Goal: Information Seeking & Learning: Learn about a topic

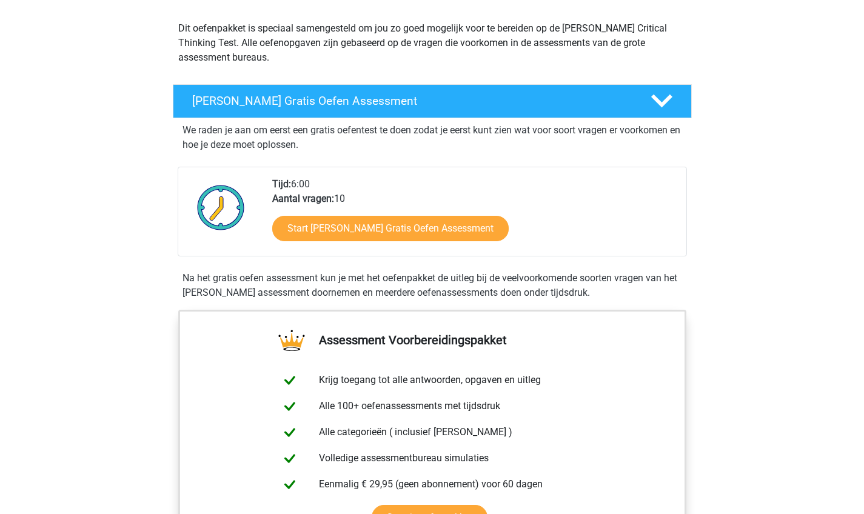
scroll to position [112, 0]
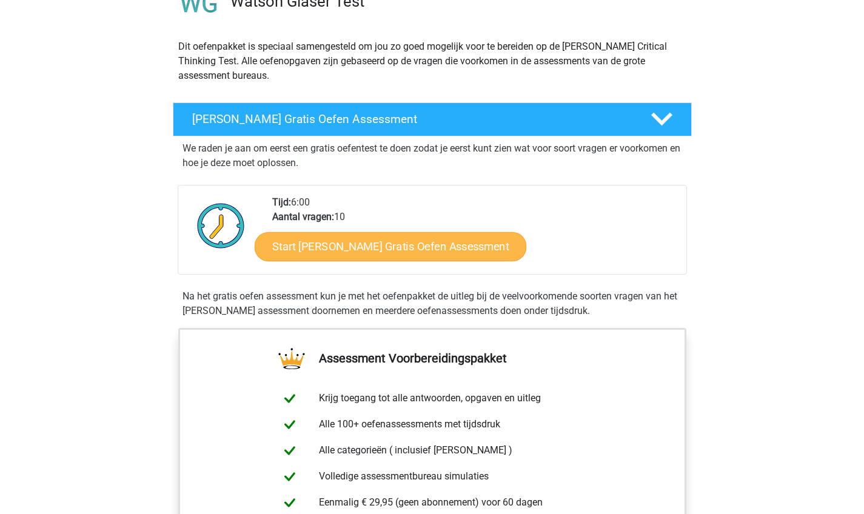
click at [332, 255] on link "Start Watson Glaser Gratis Oefen Assessment" at bounding box center [391, 246] width 272 height 29
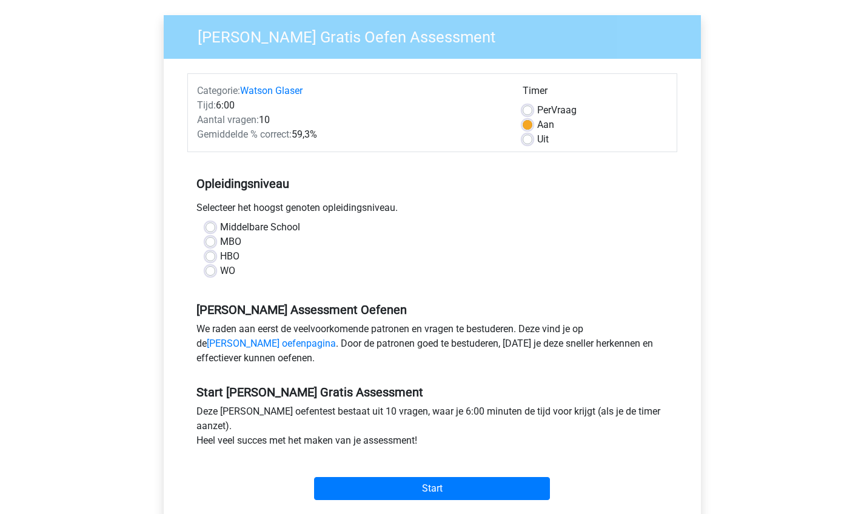
scroll to position [85, 0]
click at [220, 271] on label "WO" at bounding box center [227, 270] width 15 height 15
click at [215, 271] on input "WO" at bounding box center [211, 269] width 10 height 12
radio input "true"
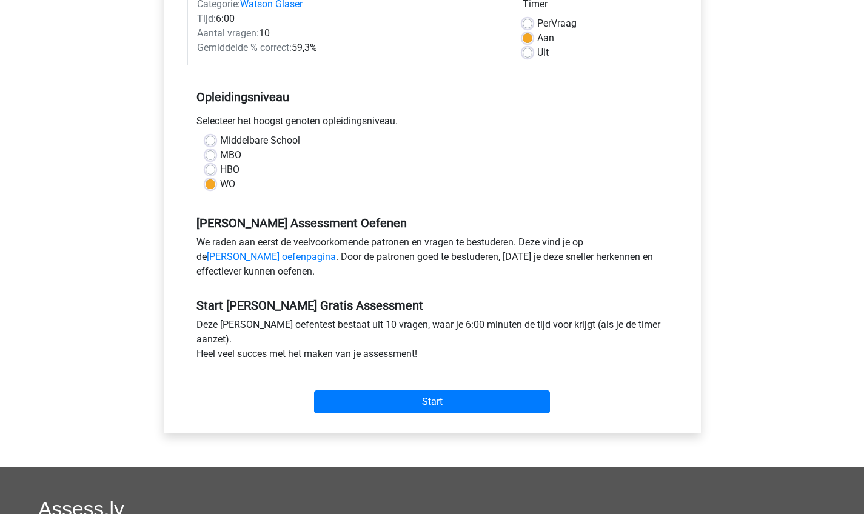
scroll to position [171, 0]
click at [427, 401] on input "Start" at bounding box center [432, 401] width 236 height 23
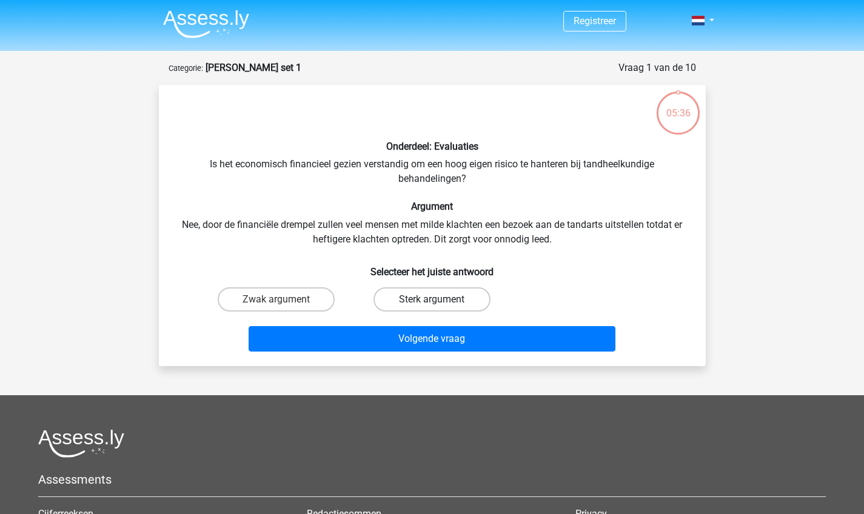
click at [435, 297] on label "Sterk argument" at bounding box center [432, 299] width 117 height 24
click at [435, 300] on input "Sterk argument" at bounding box center [436, 304] width 8 height 8
radio input "true"
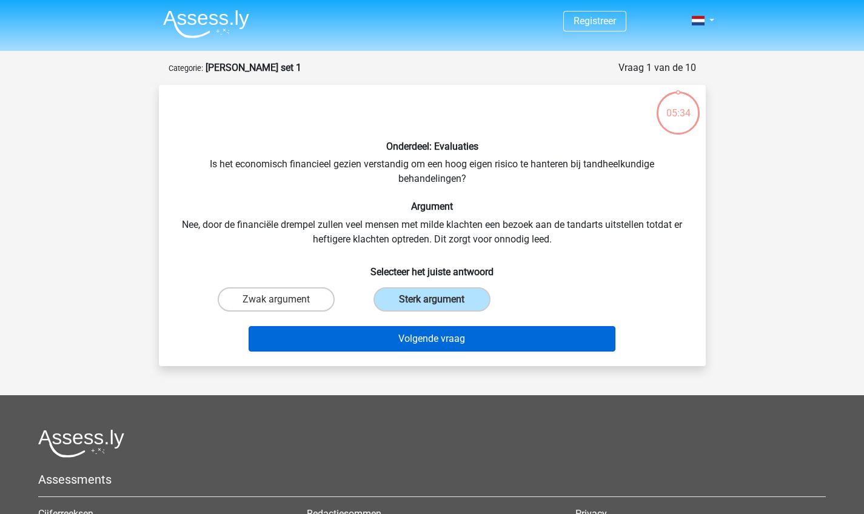
click at [442, 346] on button "Volgende vraag" at bounding box center [432, 338] width 367 height 25
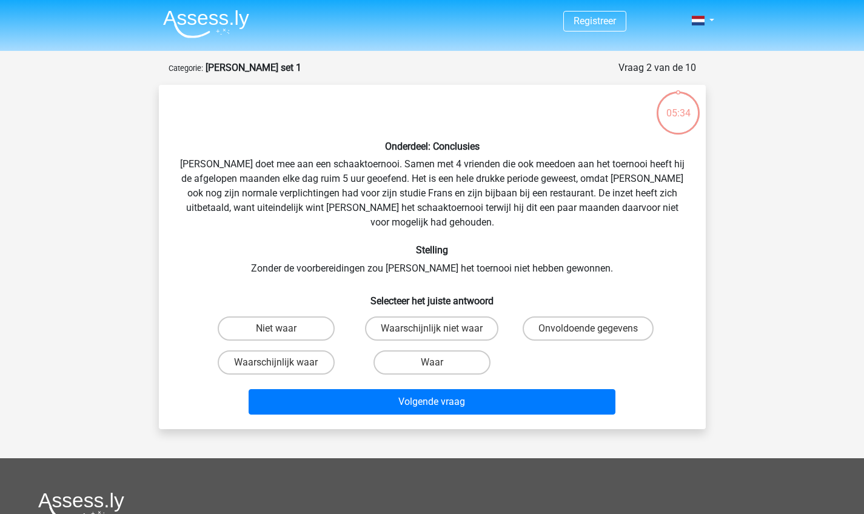
scroll to position [61, 0]
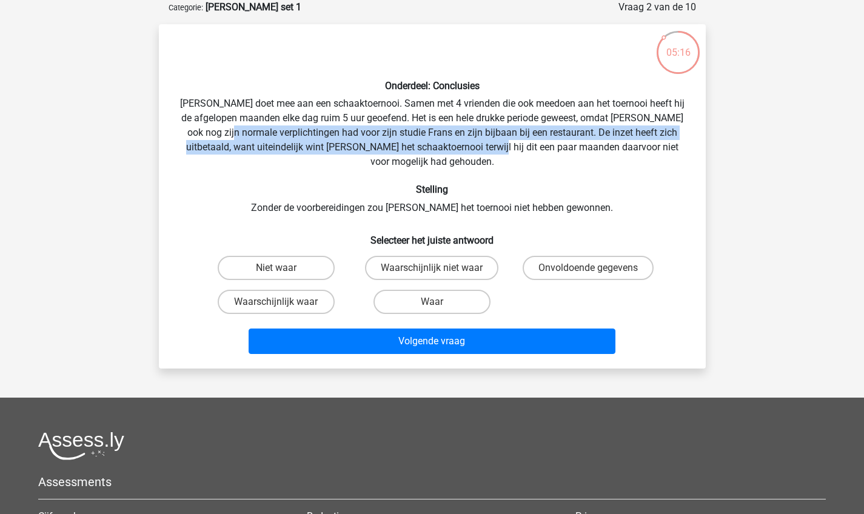
drag, startPoint x: 239, startPoint y: 134, endPoint x: 485, endPoint y: 153, distance: 246.9
click at [485, 153] on div "Onderdeel: Conclusies Pablo doet mee aan een schaaktoernooi. Samen met 4 vriend…" at bounding box center [432, 196] width 537 height 325
click at [432, 150] on div "Onderdeel: Conclusies Pablo doet mee aan een schaaktoernooi. Samen met 4 vriend…" at bounding box center [432, 196] width 537 height 325
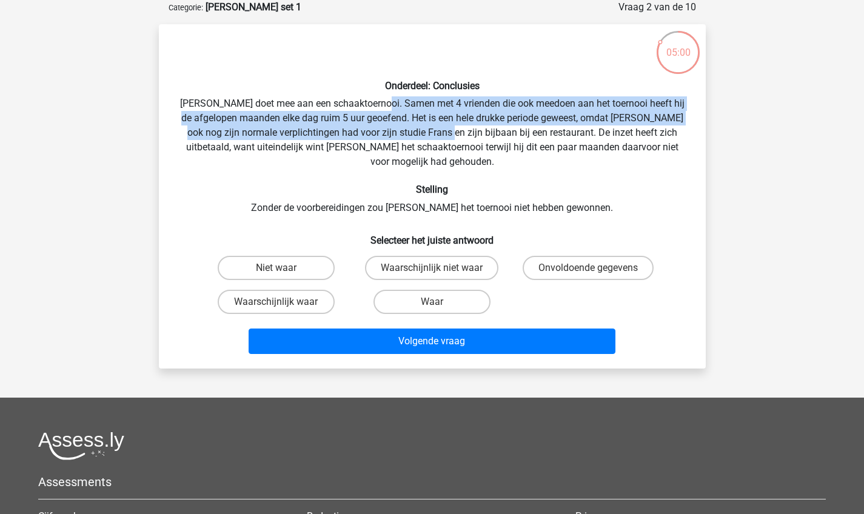
drag, startPoint x: 398, startPoint y: 105, endPoint x: 457, endPoint y: 127, distance: 63.3
click at [457, 127] on div "Onderdeel: Conclusies Pablo doet mee aan een schaaktoernooi. Samen met 4 vriend…" at bounding box center [432, 196] width 537 height 325
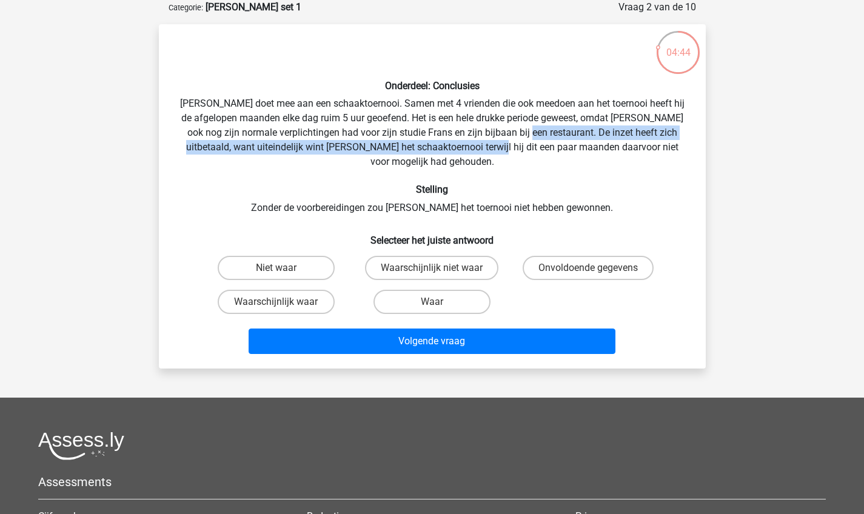
drag, startPoint x: 537, startPoint y: 133, endPoint x: 484, endPoint y: 147, distance: 54.6
click at [484, 147] on div "Onderdeel: Conclusies Pablo doet mee aan een schaaktoernooi. Samen met 4 vriend…" at bounding box center [432, 196] width 537 height 325
click at [454, 290] on label "Waar" at bounding box center [432, 302] width 117 height 24
click at [440, 302] on input "Waar" at bounding box center [436, 306] width 8 height 8
radio input "true"
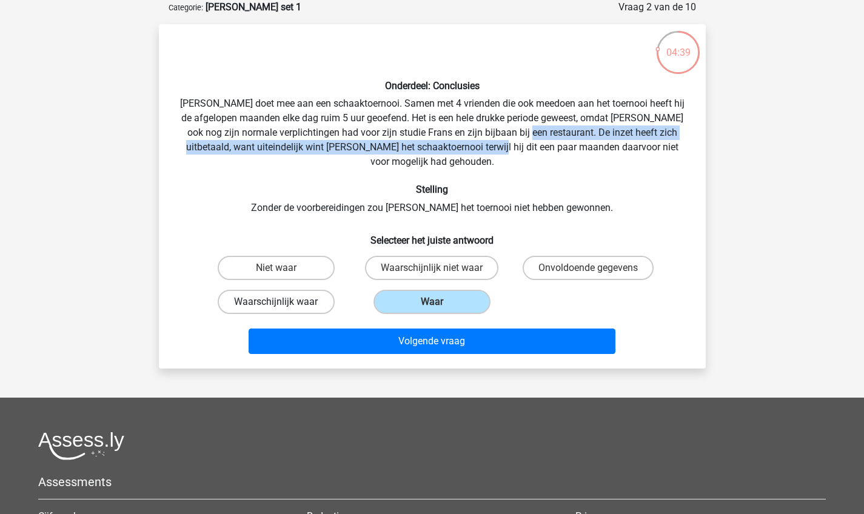
click at [311, 290] on label "Waarschijnlijk waar" at bounding box center [276, 302] width 117 height 24
click at [284, 302] on input "Waarschijnlijk waar" at bounding box center [280, 306] width 8 height 8
radio input "true"
click at [400, 290] on label "Waar" at bounding box center [432, 302] width 117 height 24
click at [432, 302] on input "Waar" at bounding box center [436, 306] width 8 height 8
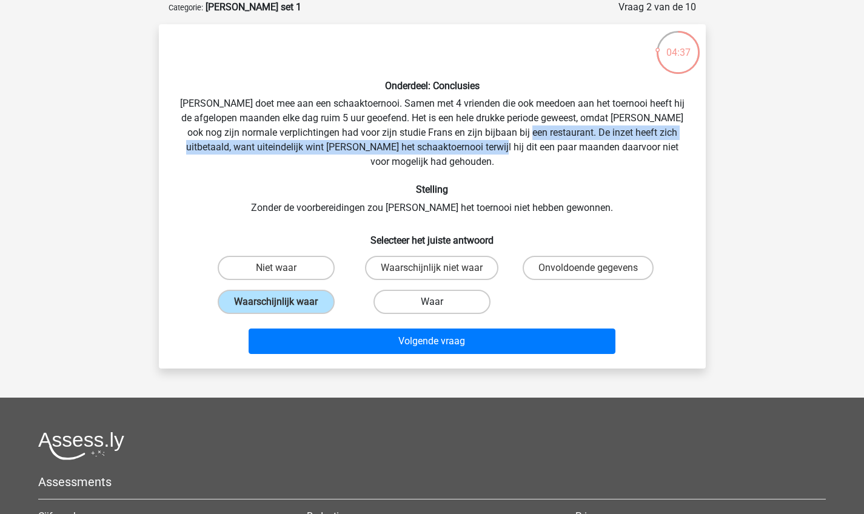
radio input "true"
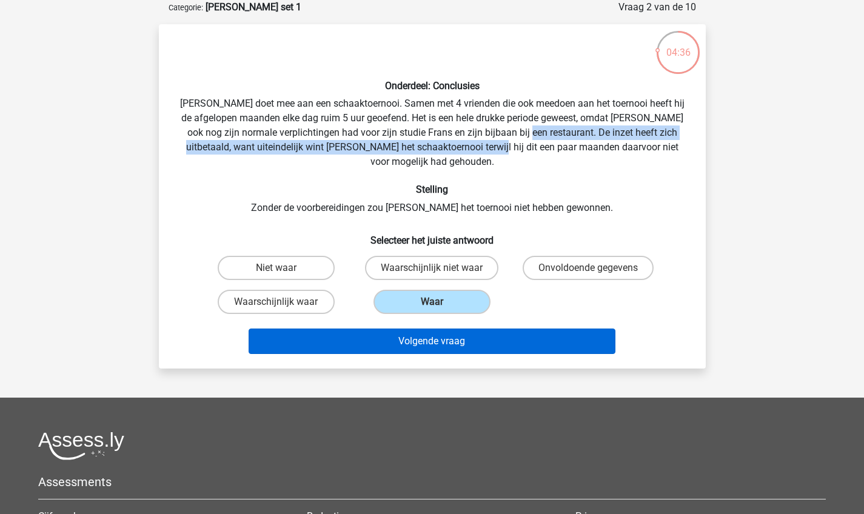
click at [405, 334] on button "Volgende vraag" at bounding box center [432, 341] width 367 height 25
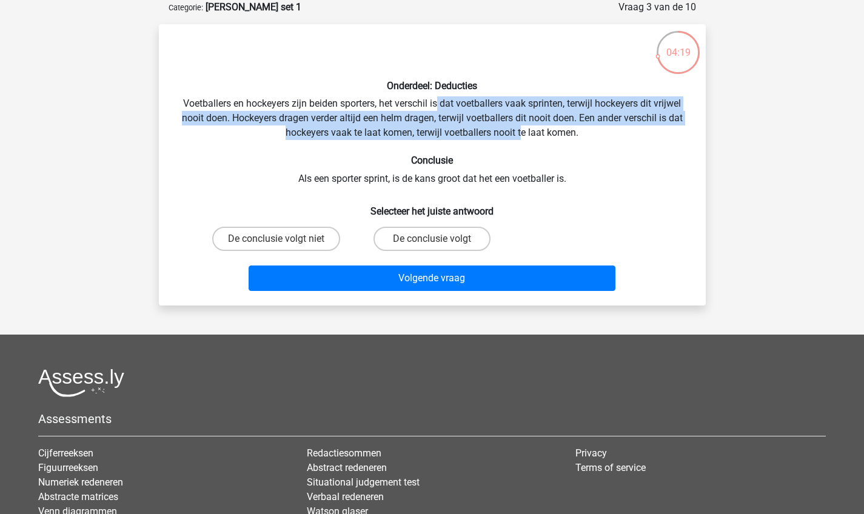
drag, startPoint x: 437, startPoint y: 106, endPoint x: 524, endPoint y: 128, distance: 90.2
click at [524, 128] on div "Onderdeel: Deducties Voetballers en hockeyers zijn beiden sporters, het verschi…" at bounding box center [432, 165] width 537 height 262
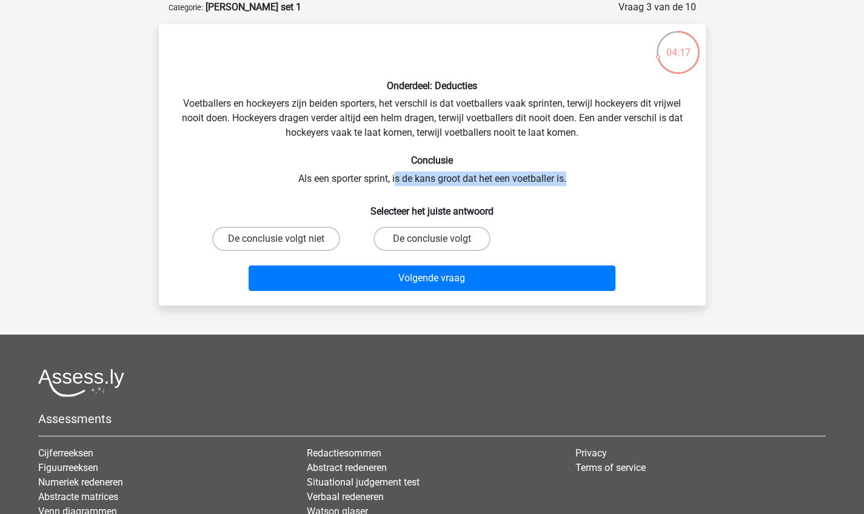
drag, startPoint x: 394, startPoint y: 179, endPoint x: 583, endPoint y: 181, distance: 189.8
click at [583, 181] on div "Onderdeel: Deducties Voetballers en hockeyers zijn beiden sporters, het verschi…" at bounding box center [432, 165] width 537 height 262
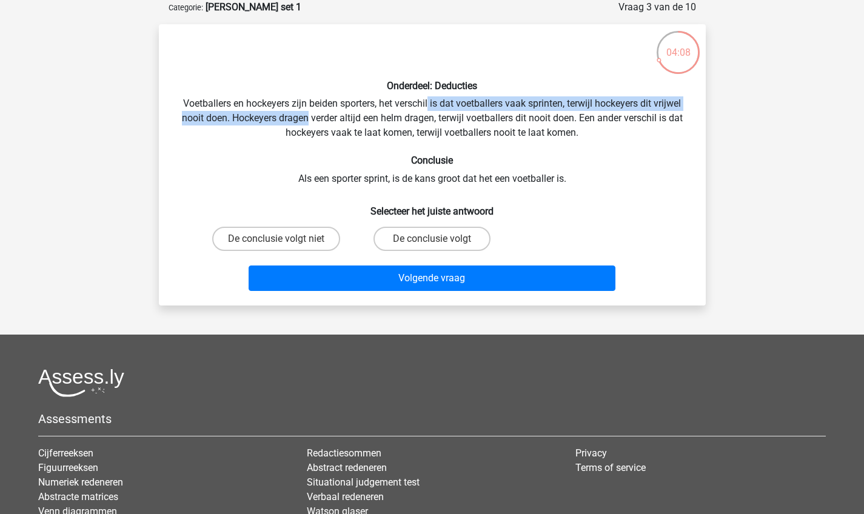
drag, startPoint x: 429, startPoint y: 102, endPoint x: 307, endPoint y: 120, distance: 122.6
click at [307, 120] on div "Onderdeel: Deducties Voetballers en hockeyers zijn beiden sporters, het verschi…" at bounding box center [432, 165] width 537 height 262
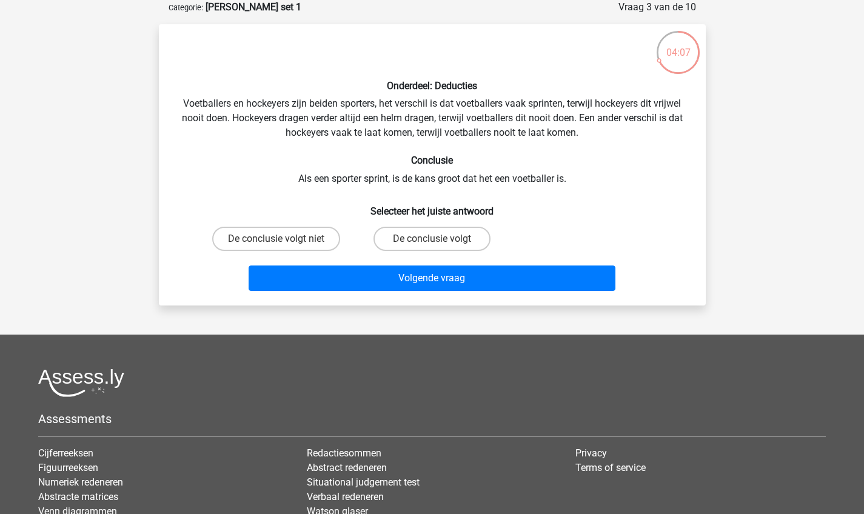
click at [402, 225] on div "De conclusie volgt" at bounding box center [432, 239] width 156 height 34
click at [403, 241] on label "De conclusie volgt" at bounding box center [432, 239] width 117 height 24
click at [432, 241] on input "De conclusie volgt" at bounding box center [436, 243] width 8 height 8
radio input "true"
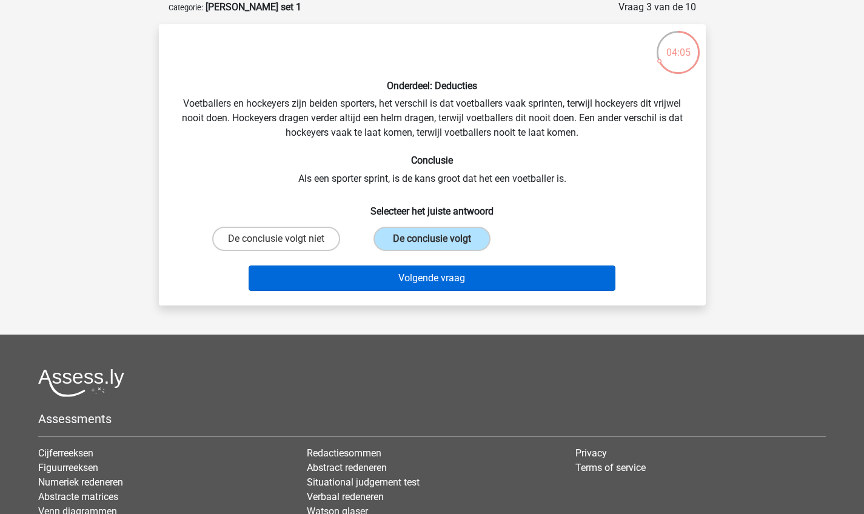
click at [415, 277] on button "Volgende vraag" at bounding box center [432, 278] width 367 height 25
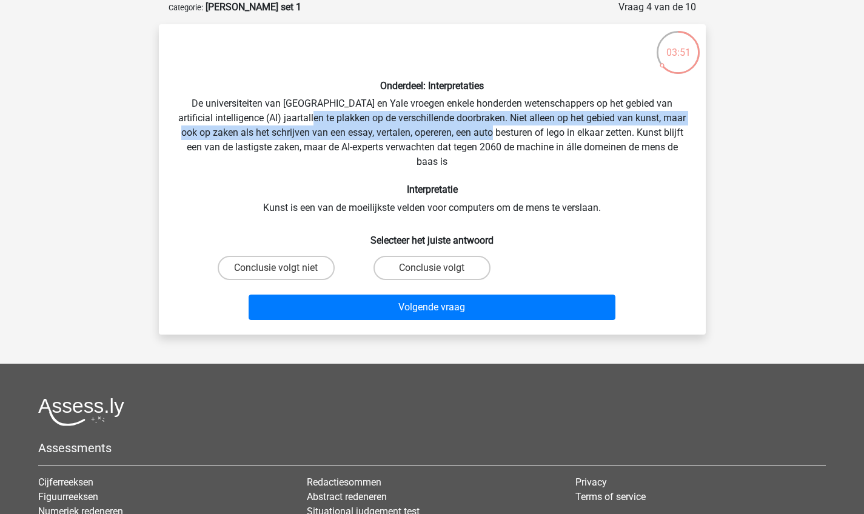
drag, startPoint x: 324, startPoint y: 119, endPoint x: 517, endPoint y: 134, distance: 193.4
click at [517, 134] on div "Onderdeel: Interpretaties De universiteiten van Oxford en Yale vroegen enkele h…" at bounding box center [432, 179] width 537 height 291
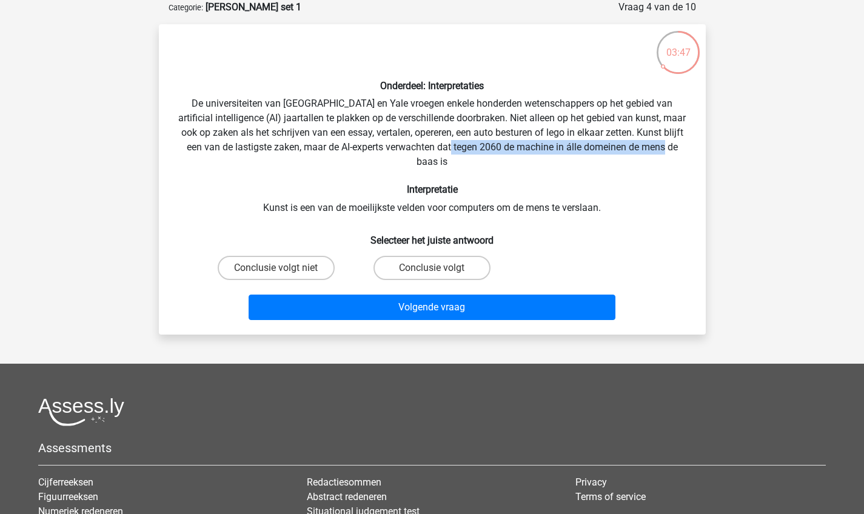
drag, startPoint x: 481, startPoint y: 149, endPoint x: 514, endPoint y: 163, distance: 35.4
click at [514, 163] on div "Onderdeel: Interpretaties De universiteiten van Oxford en Yale vroegen enkele h…" at bounding box center [432, 179] width 537 height 291
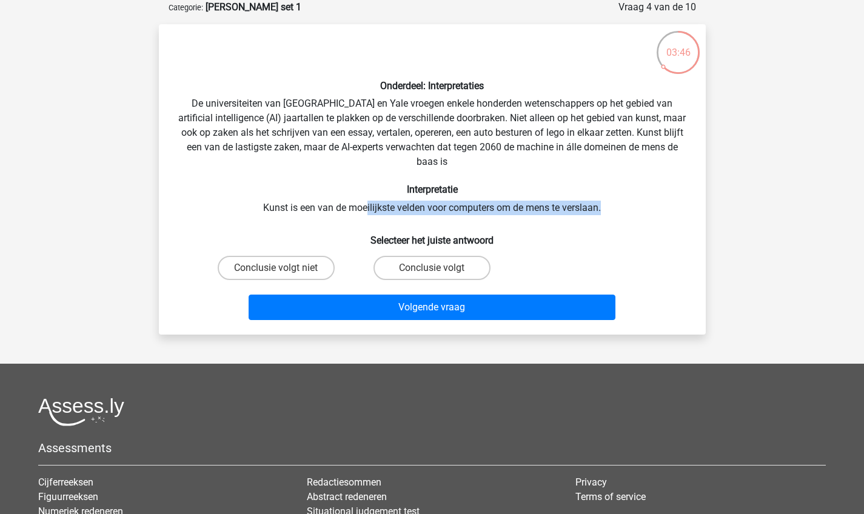
drag, startPoint x: 364, startPoint y: 206, endPoint x: 486, endPoint y: 214, distance: 122.1
click at [486, 214] on div "Onderdeel: Interpretaties De universiteiten van Oxford en Yale vroegen enkele h…" at bounding box center [432, 179] width 537 height 291
click at [406, 261] on label "Conclusie volgt" at bounding box center [432, 268] width 117 height 24
click at [432, 268] on input "Conclusie volgt" at bounding box center [436, 272] width 8 height 8
radio input "true"
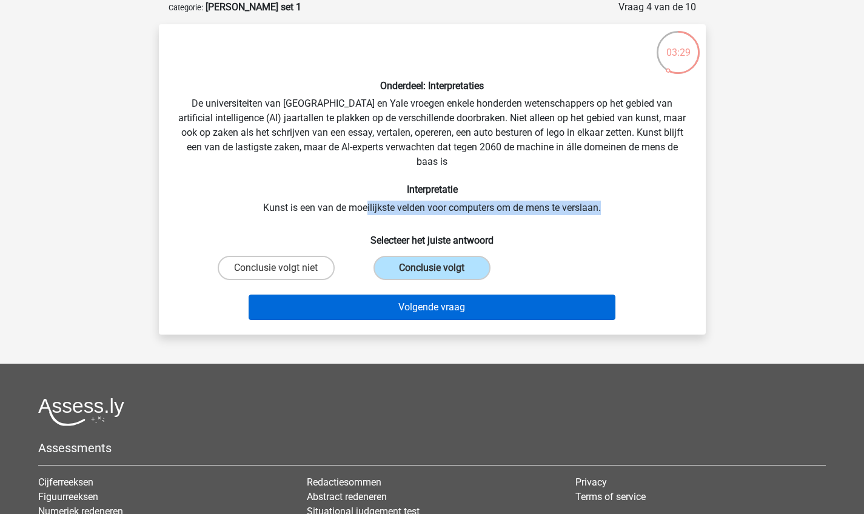
click at [448, 299] on button "Volgende vraag" at bounding box center [432, 307] width 367 height 25
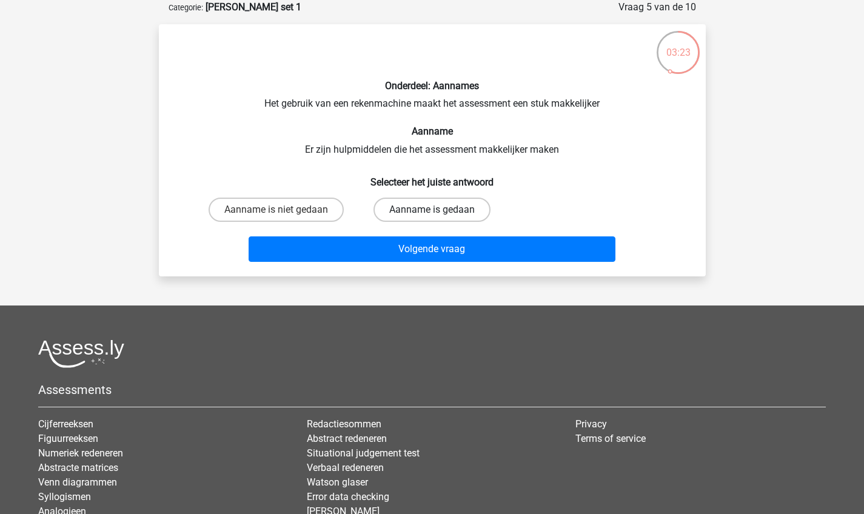
click at [382, 207] on label "Aanname is gedaan" at bounding box center [432, 210] width 117 height 24
click at [432, 210] on input "Aanname is gedaan" at bounding box center [436, 214] width 8 height 8
radio input "true"
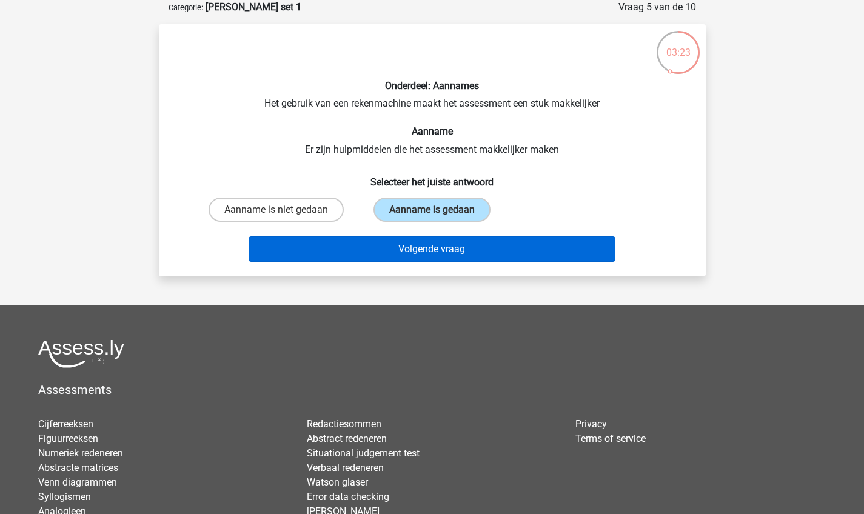
click at [388, 255] on button "Volgende vraag" at bounding box center [432, 248] width 367 height 25
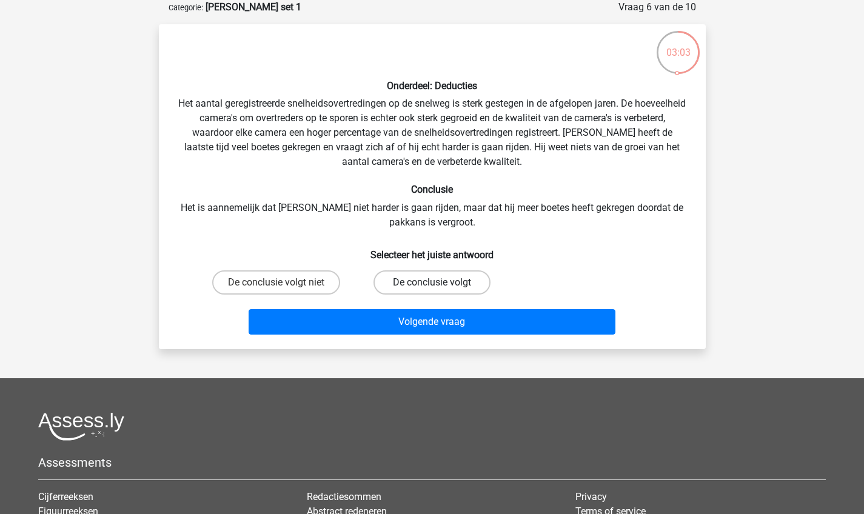
click at [409, 273] on label "De conclusie volgt" at bounding box center [432, 282] width 117 height 24
click at [432, 283] on input "De conclusie volgt" at bounding box center [436, 287] width 8 height 8
radio input "true"
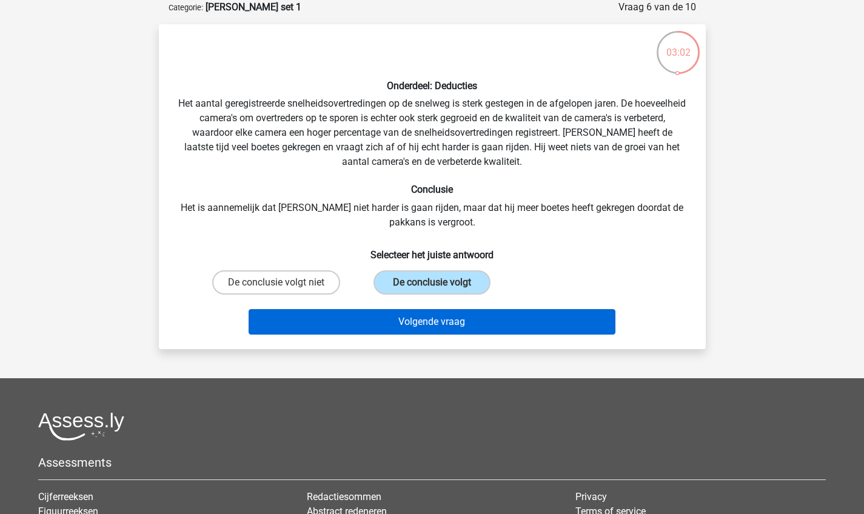
click at [408, 334] on button "Volgende vraag" at bounding box center [432, 321] width 367 height 25
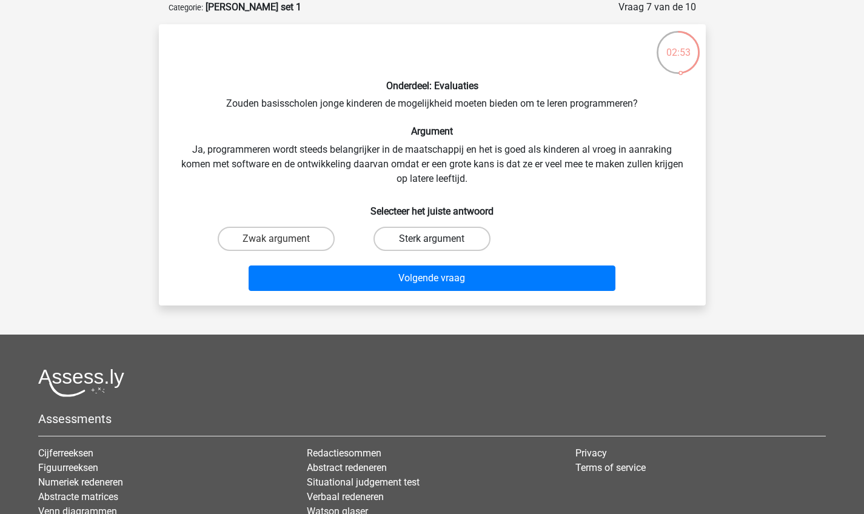
click at [400, 232] on label "Sterk argument" at bounding box center [432, 239] width 117 height 24
click at [432, 239] on input "Sterk argument" at bounding box center [436, 243] width 8 height 8
radio input "true"
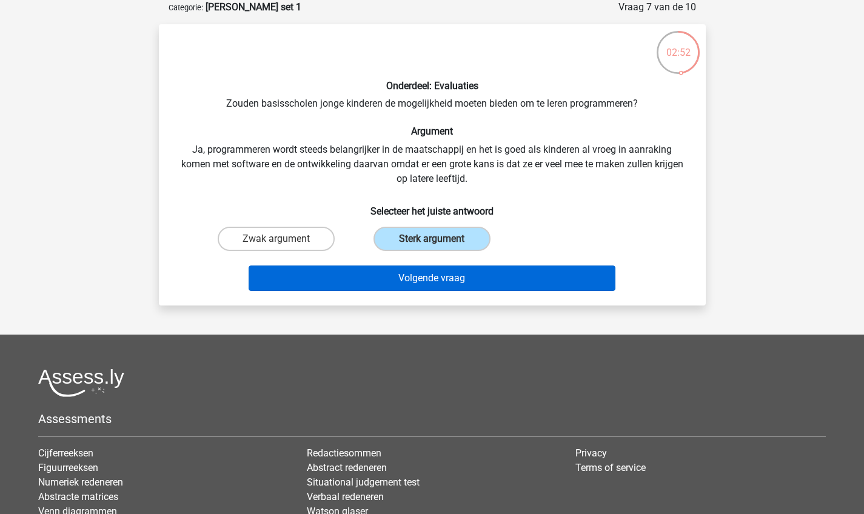
click at [400, 275] on button "Volgende vraag" at bounding box center [432, 278] width 367 height 25
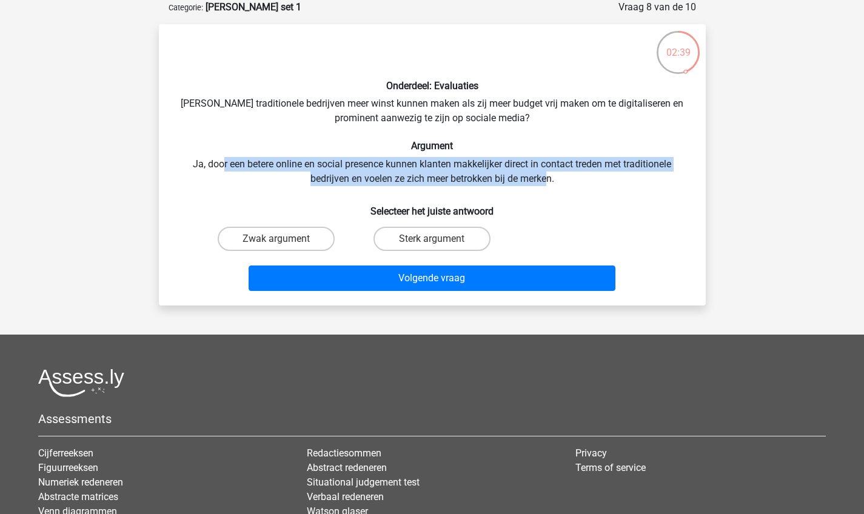
drag, startPoint x: 220, startPoint y: 165, endPoint x: 546, endPoint y: 181, distance: 326.0
click at [546, 181] on div "Onderdeel: Evaluaties Zouden traditionele bedrijven meer winst kunnen maken als…" at bounding box center [432, 165] width 537 height 262
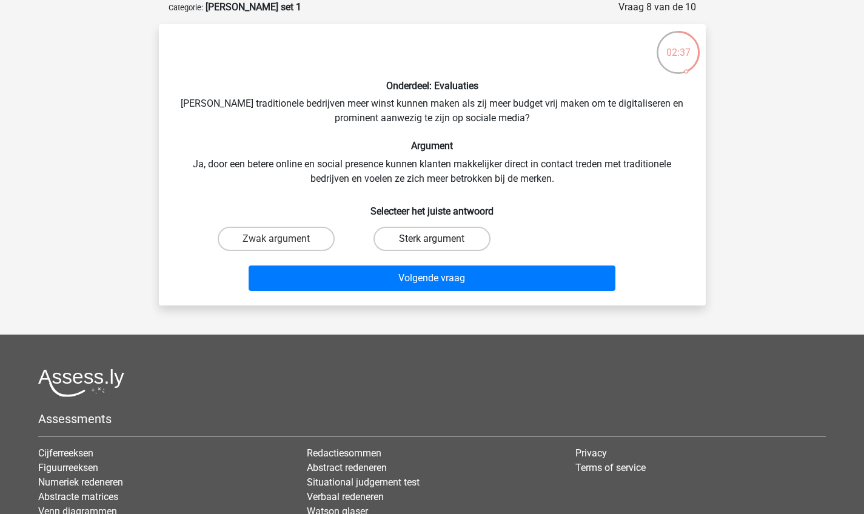
click at [464, 244] on label "Sterk argument" at bounding box center [432, 239] width 117 height 24
click at [440, 244] on input "Sterk argument" at bounding box center [436, 243] width 8 height 8
radio input "true"
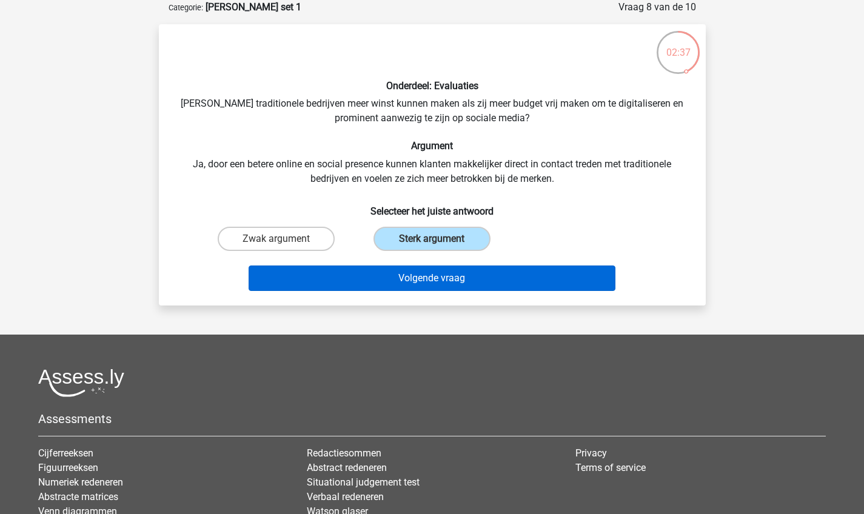
click at [457, 277] on button "Volgende vraag" at bounding box center [432, 278] width 367 height 25
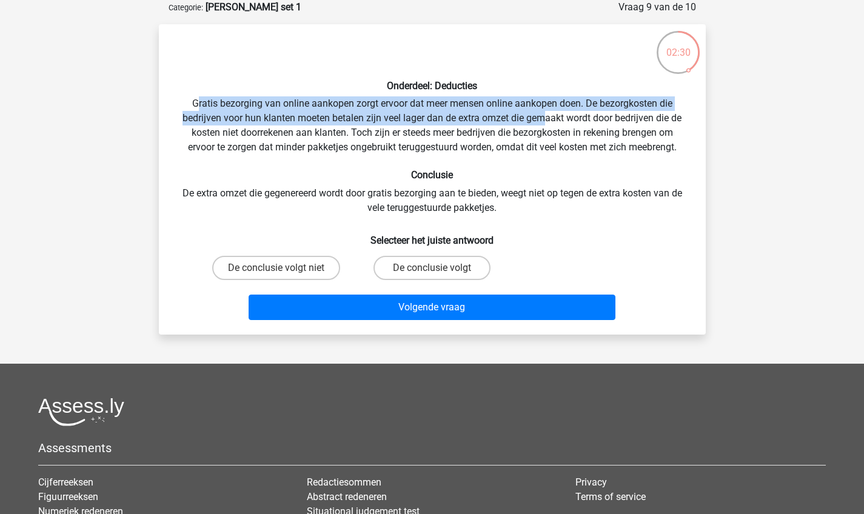
drag, startPoint x: 196, startPoint y: 104, endPoint x: 541, endPoint y: 123, distance: 345.6
click at [541, 123] on div "Onderdeel: Deducties Gratis bezorging van online aankopen zorgt ervoor dat meer…" at bounding box center [432, 179] width 537 height 291
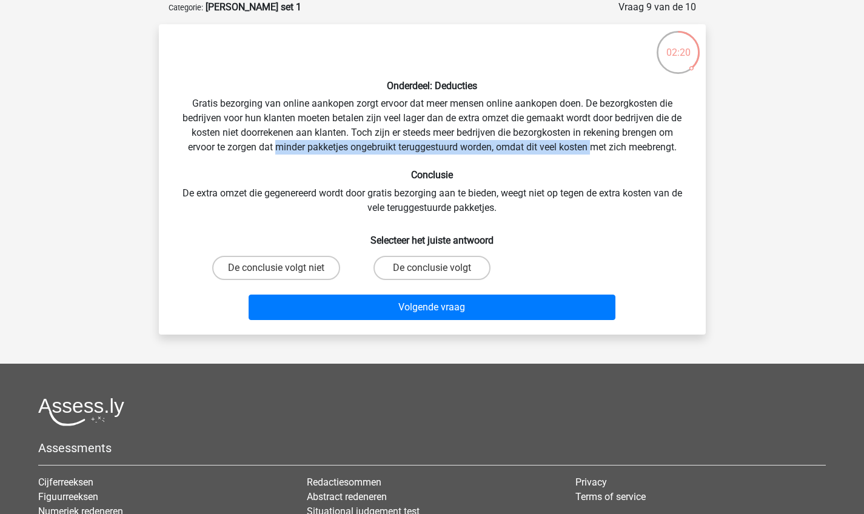
drag, startPoint x: 276, startPoint y: 149, endPoint x: 591, endPoint y: 150, distance: 315.3
click at [591, 150] on div "Onderdeel: Deducties Gratis bezorging van online aankopen zorgt ervoor dat meer…" at bounding box center [432, 179] width 537 height 291
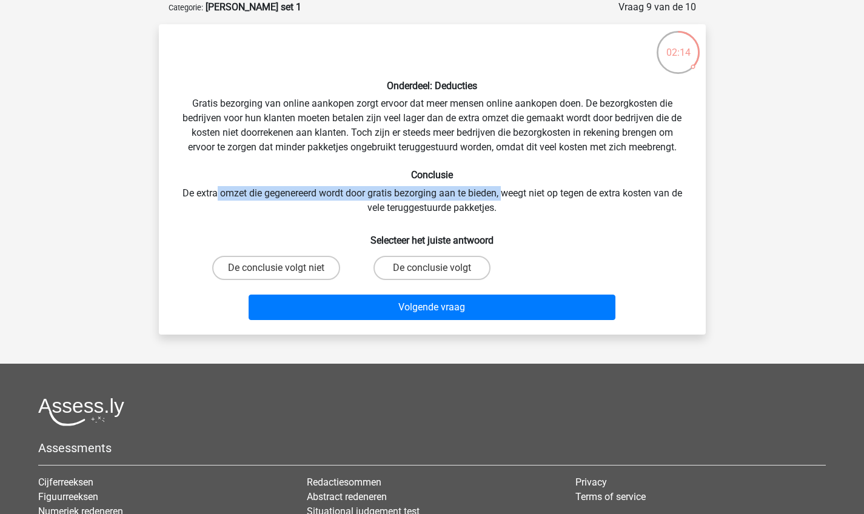
drag, startPoint x: 213, startPoint y: 190, endPoint x: 503, endPoint y: 193, distance: 289.9
click at [503, 193] on div "Onderdeel: Deducties Gratis bezorging van online aankopen zorgt ervoor dat meer…" at bounding box center [432, 179] width 537 height 291
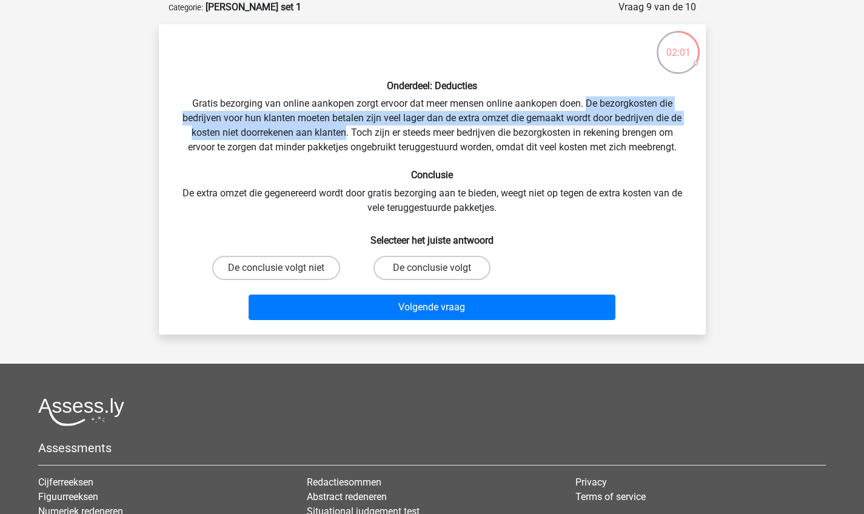
drag, startPoint x: 589, startPoint y: 102, endPoint x: 344, endPoint y: 129, distance: 246.4
click at [344, 129] on div "Onderdeel: Deducties Gratis bezorging van online aankopen zorgt ervoor dat meer…" at bounding box center [432, 179] width 537 height 291
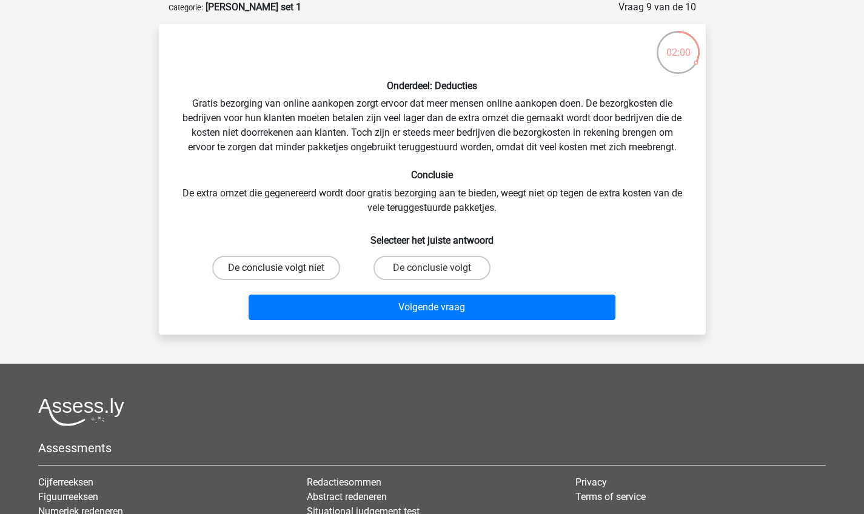
click at [302, 279] on label "De conclusie volgt niet" at bounding box center [276, 268] width 128 height 24
click at [284, 276] on input "De conclusie volgt niet" at bounding box center [280, 272] width 8 height 8
radio input "true"
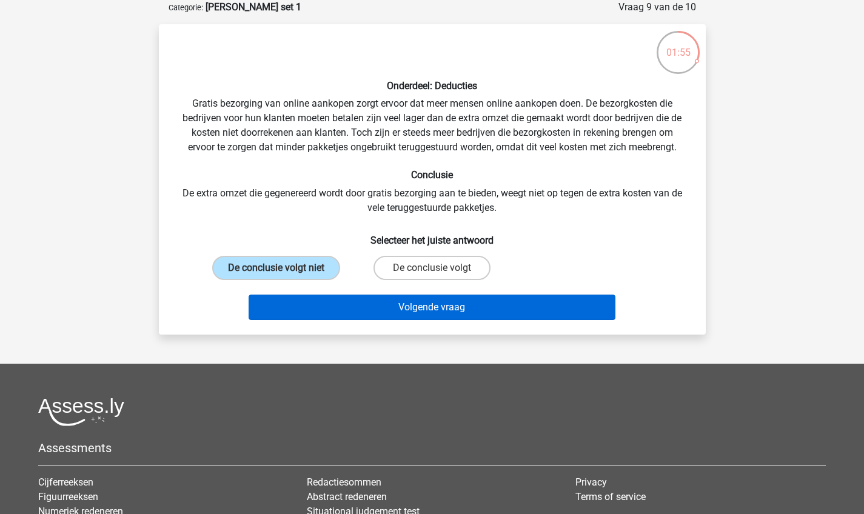
click at [459, 303] on button "Volgende vraag" at bounding box center [432, 307] width 367 height 25
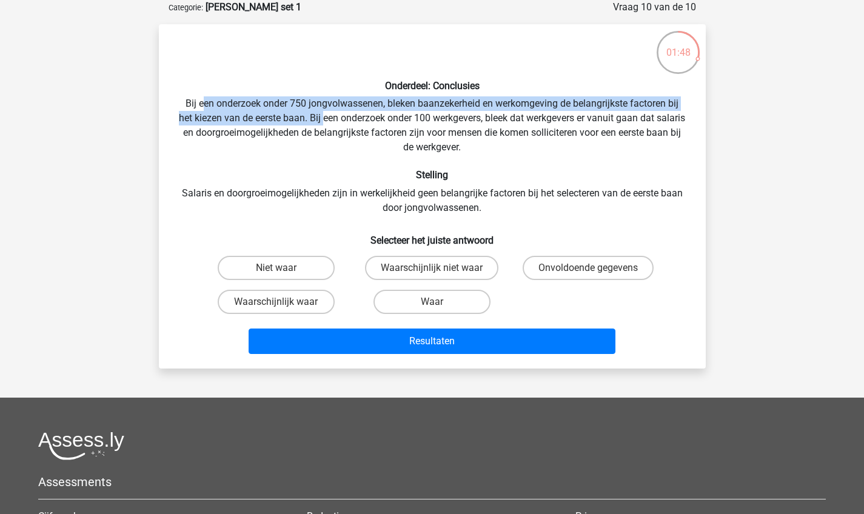
drag, startPoint x: 201, startPoint y: 101, endPoint x: 337, endPoint y: 120, distance: 136.5
click at [337, 120] on div "Onderdeel: Conclusies Bij een onderzoek onder 750 jongvolwassenen, bleken baanz…" at bounding box center [432, 196] width 537 height 325
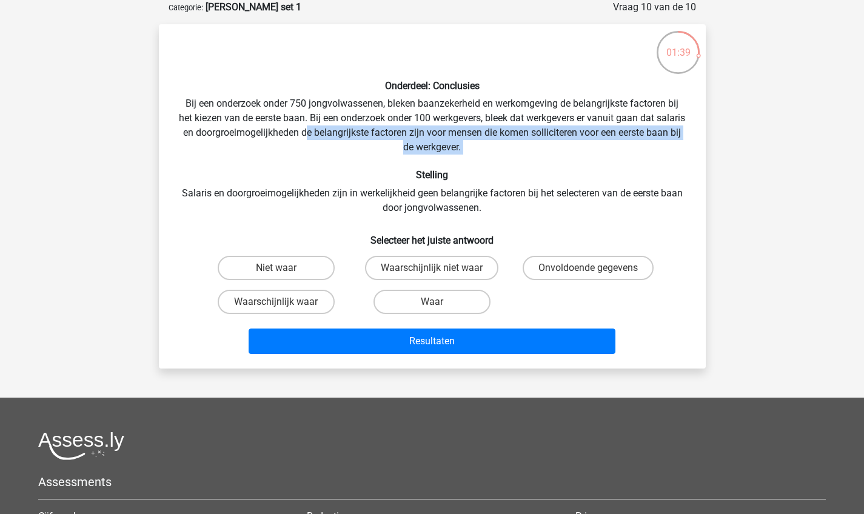
drag, startPoint x: 339, startPoint y: 129, endPoint x: 492, endPoint y: 161, distance: 156.7
click at [492, 161] on div "Onderdeel: Conclusies Bij een onderzoek onder 750 jongvolwassenen, bleken baanz…" at bounding box center [432, 196] width 537 height 325
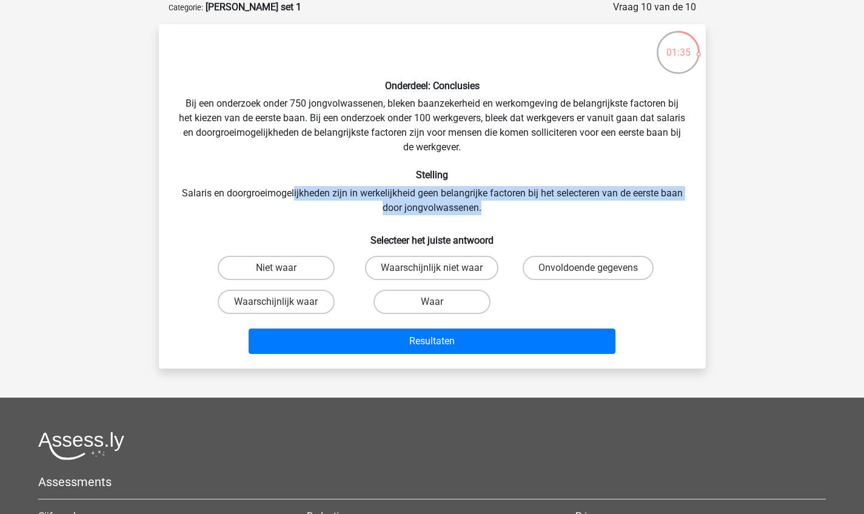
drag, startPoint x: 292, startPoint y: 195, endPoint x: 511, endPoint y: 213, distance: 220.2
click at [511, 213] on div "Onderdeel: Conclusies Bij een onderzoek onder 750 jongvolwassenen, bleken baanz…" at bounding box center [432, 196] width 537 height 325
click at [302, 270] on label "Niet waar" at bounding box center [276, 268] width 117 height 24
click at [284, 270] on input "Niet waar" at bounding box center [280, 272] width 8 height 8
radio input "true"
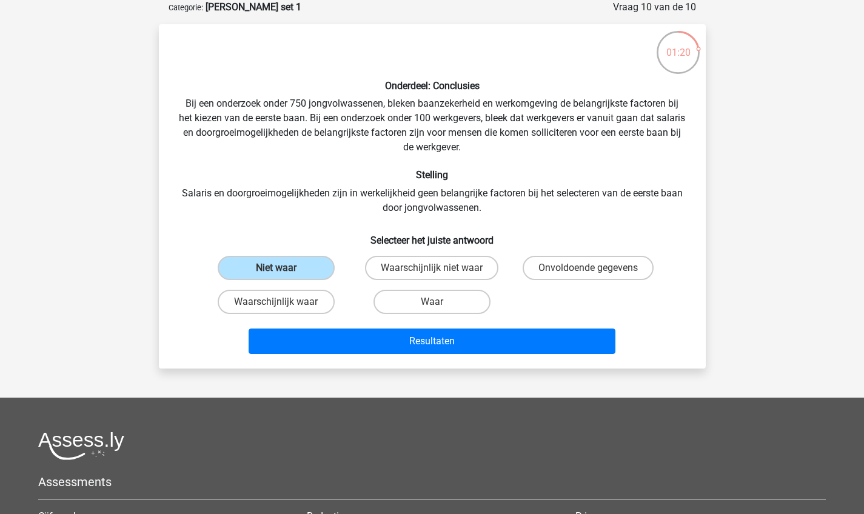
click at [521, 104] on div "Onderdeel: Conclusies Bij een onderzoek onder 750 jongvolwassenen, bleken baanz…" at bounding box center [432, 196] width 537 height 325
click at [464, 263] on label "Waarschijnlijk niet waar" at bounding box center [431, 268] width 133 height 24
click at [440, 268] on input "Waarschijnlijk niet waar" at bounding box center [436, 272] width 8 height 8
radio input "true"
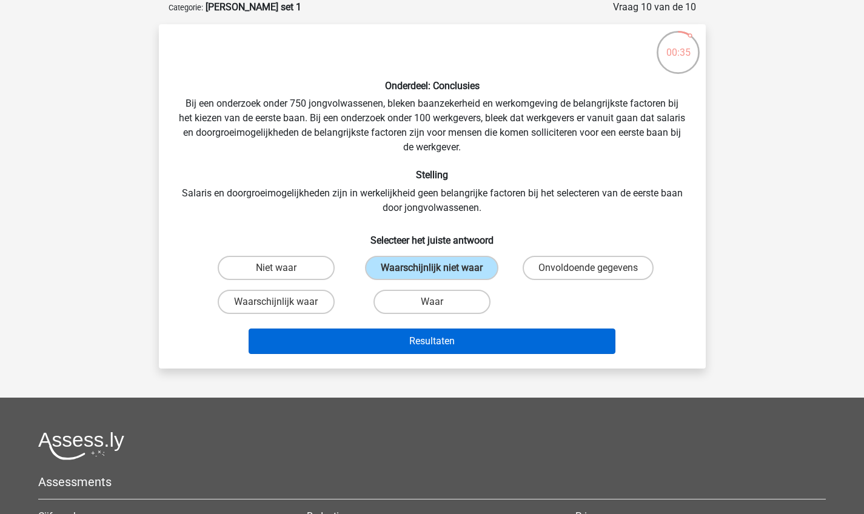
click at [457, 339] on button "Resultaten" at bounding box center [432, 341] width 367 height 25
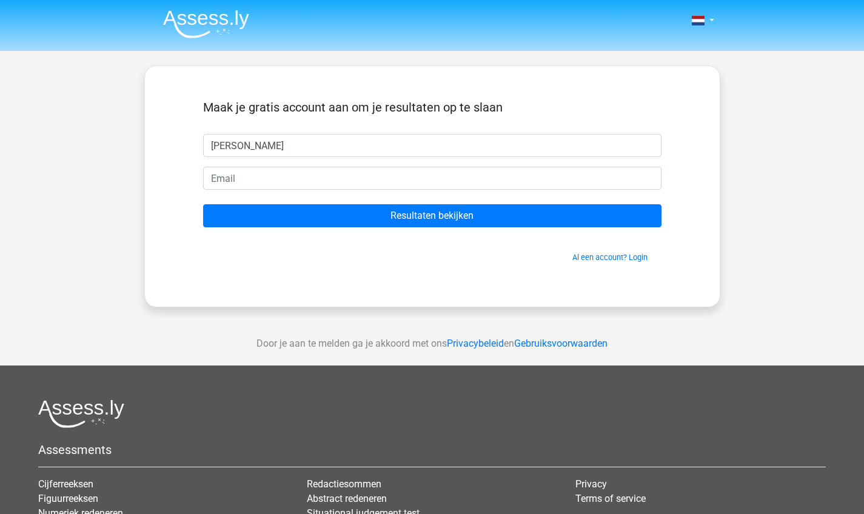
type input "henk mora"
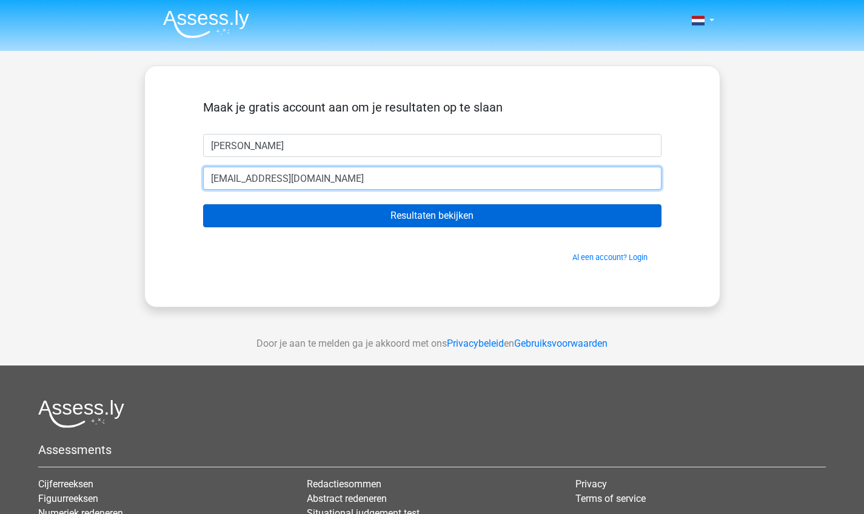
type input "henk.mora@gmail.com"
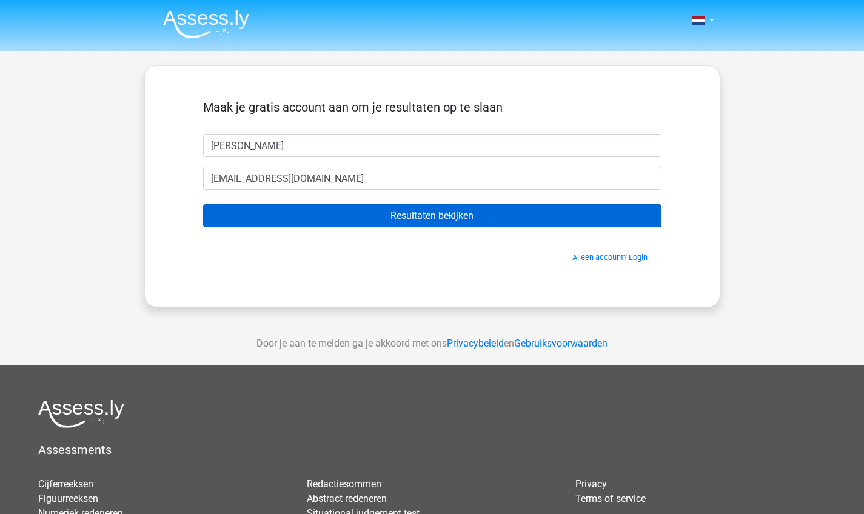
click at [418, 225] on input "Resultaten bekijken" at bounding box center [432, 215] width 458 height 23
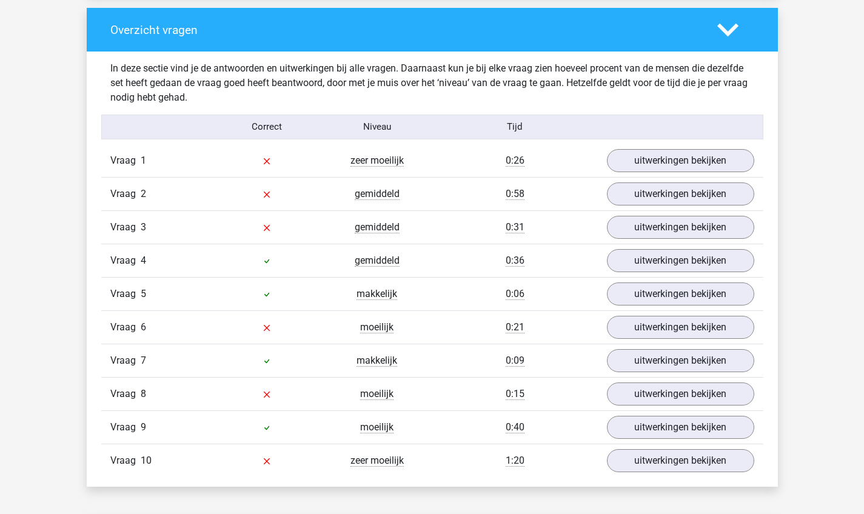
scroll to position [869, 0]
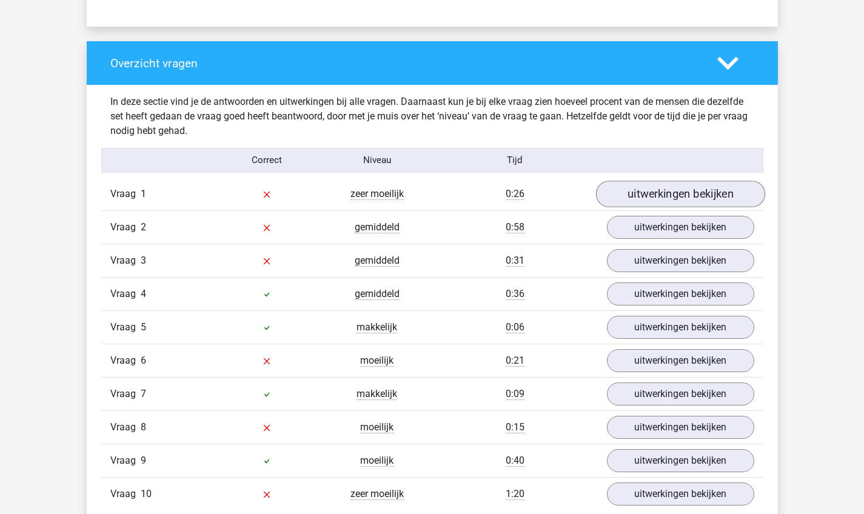
click at [646, 195] on link "uitwerkingen bekijken" at bounding box center [679, 194] width 169 height 27
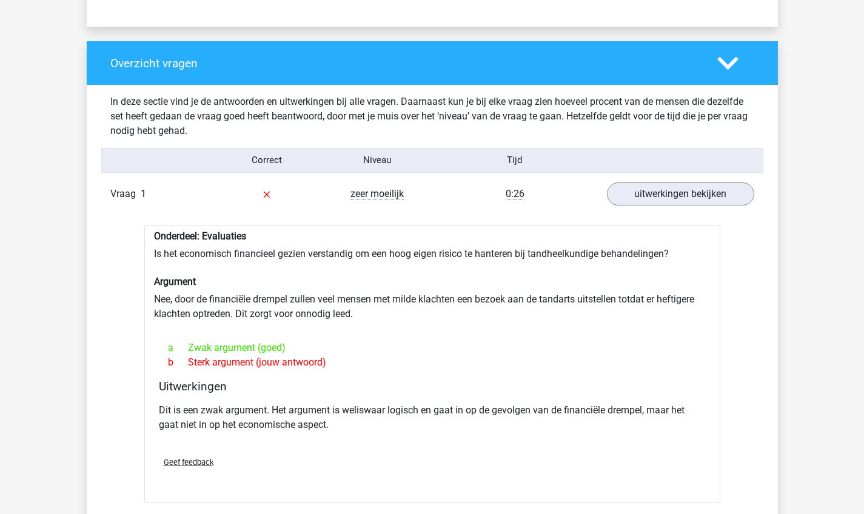
scroll to position [932, 0]
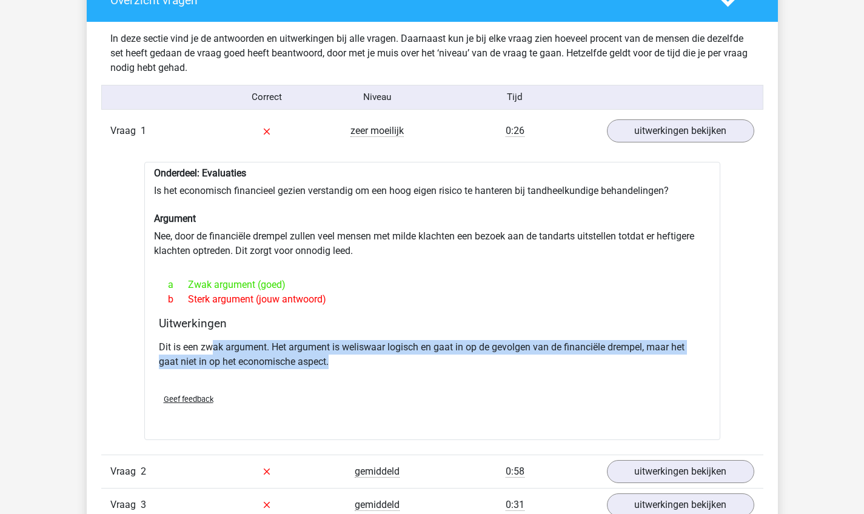
drag, startPoint x: 215, startPoint y: 348, endPoint x: 332, endPoint y: 355, distance: 117.2
click at [332, 355] on p "Dit is een zwak argument. Het argument is weliswaar logisch en gaat in op de ge…" at bounding box center [432, 354] width 547 height 29
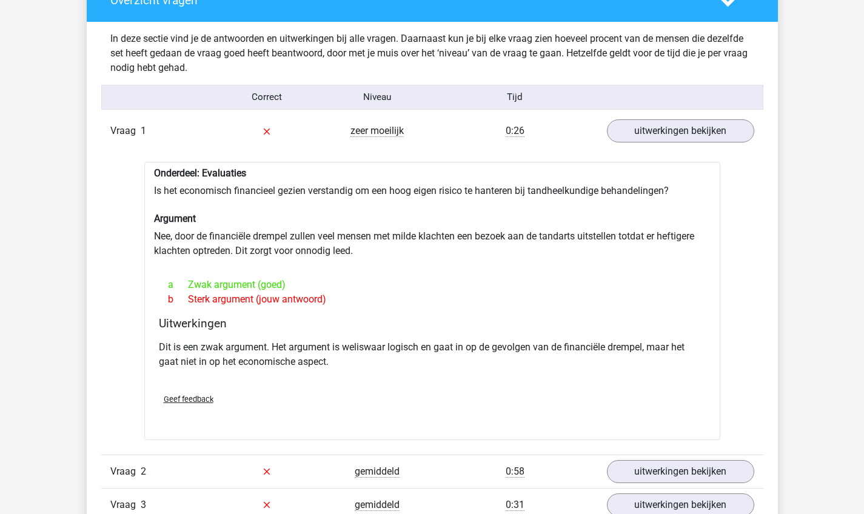
click at [389, 358] on p "Dit is een zwak argument. Het argument is weliswaar logisch en gaat in op de ge…" at bounding box center [432, 354] width 547 height 29
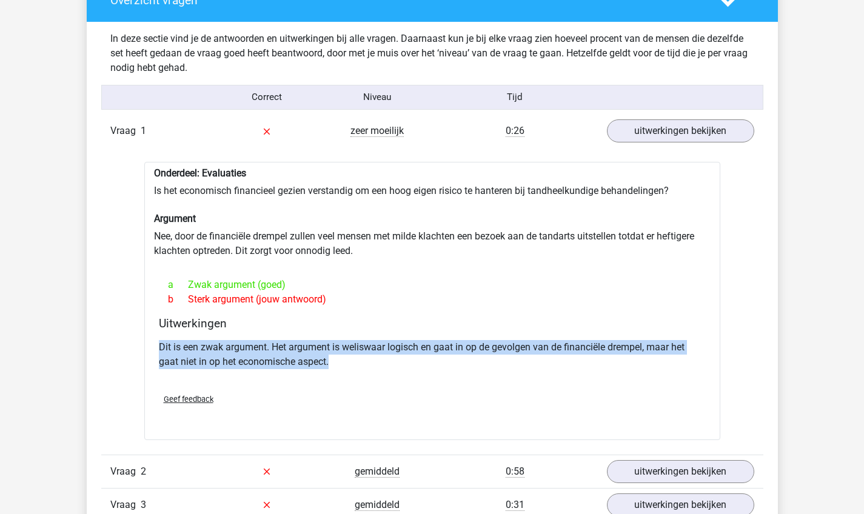
drag, startPoint x: 389, startPoint y: 358, endPoint x: 347, endPoint y: 334, distance: 48.1
click at [347, 334] on div "Uitwerkingen Dit is een zwak argument. Het argument is weliswaar logisch en gaa…" at bounding box center [432, 350] width 557 height 67
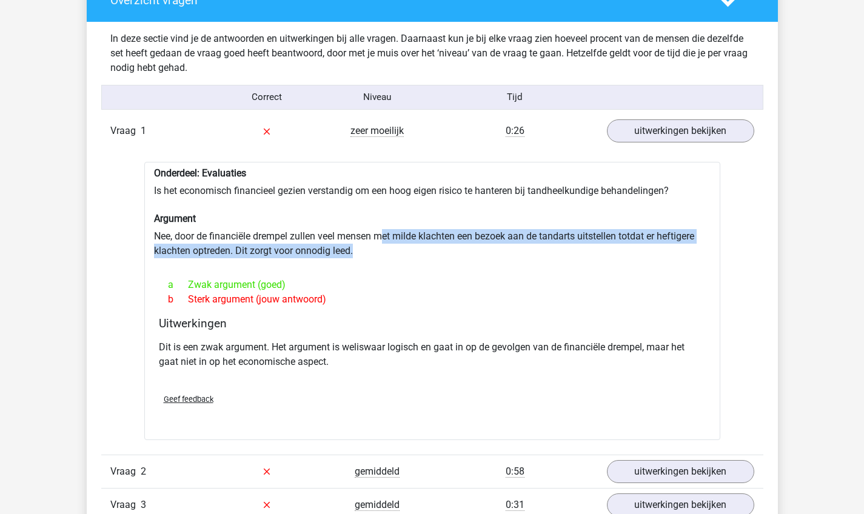
drag, startPoint x: 383, startPoint y: 235, endPoint x: 346, endPoint y: 263, distance: 46.7
click at [346, 263] on div "Onderdeel: Evaluaties Is het economisch financieel gezien verstandig om een hoo…" at bounding box center [432, 301] width 576 height 278
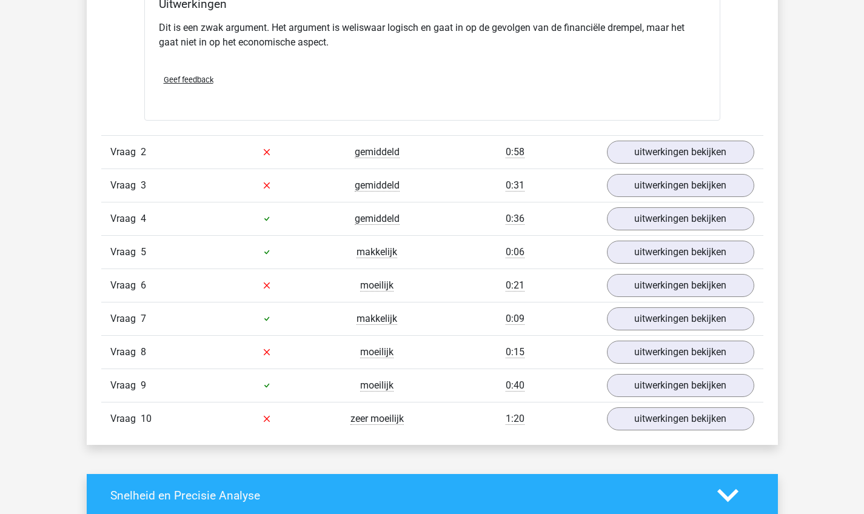
scroll to position [1256, 0]
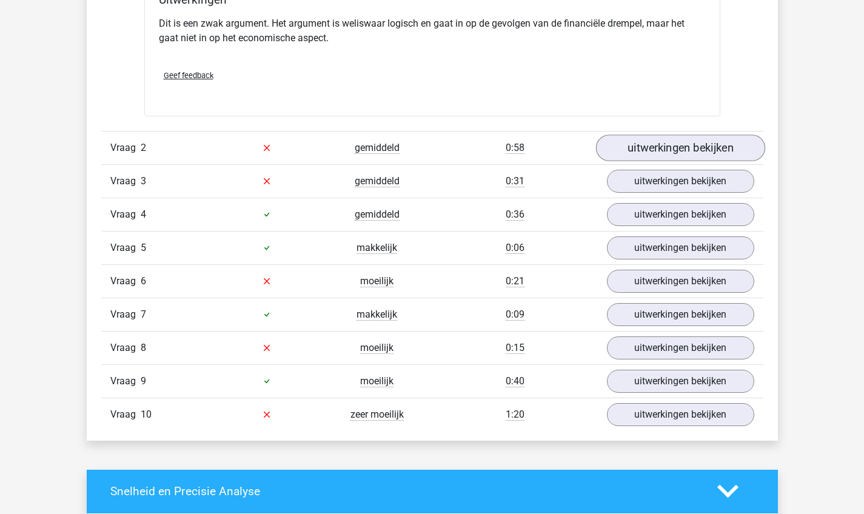
click at [651, 149] on link "uitwerkingen bekijken" at bounding box center [679, 148] width 169 height 27
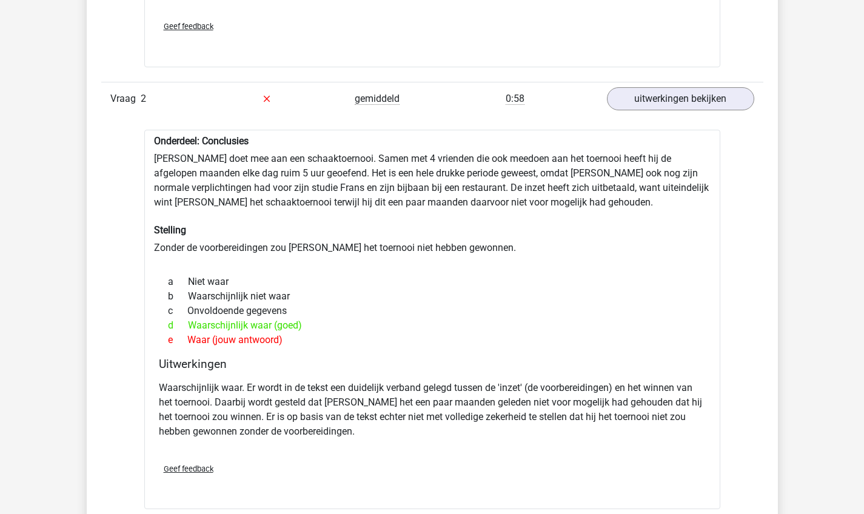
scroll to position [1306, 0]
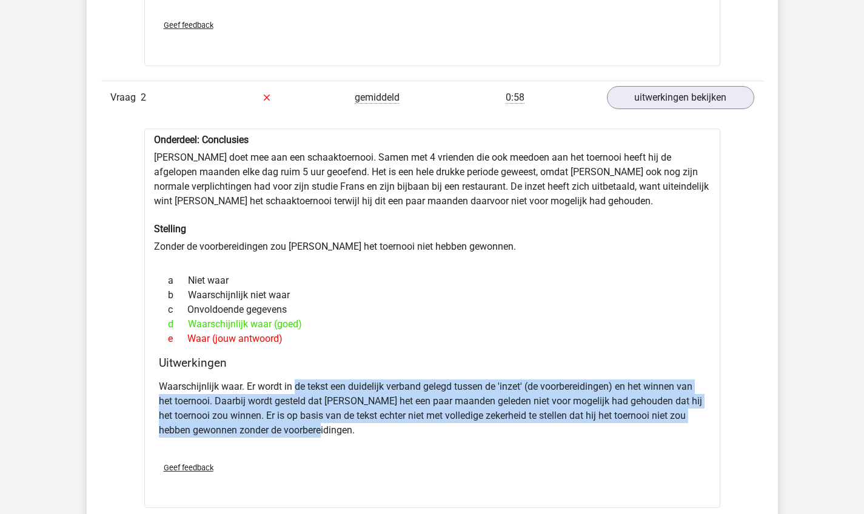
drag, startPoint x: 296, startPoint y: 386, endPoint x: 367, endPoint y: 427, distance: 82.1
click at [366, 427] on p "Waarschijnlijk waar. Er wordt in de tekst een duidelijk verband gelegd tussen d…" at bounding box center [432, 409] width 547 height 58
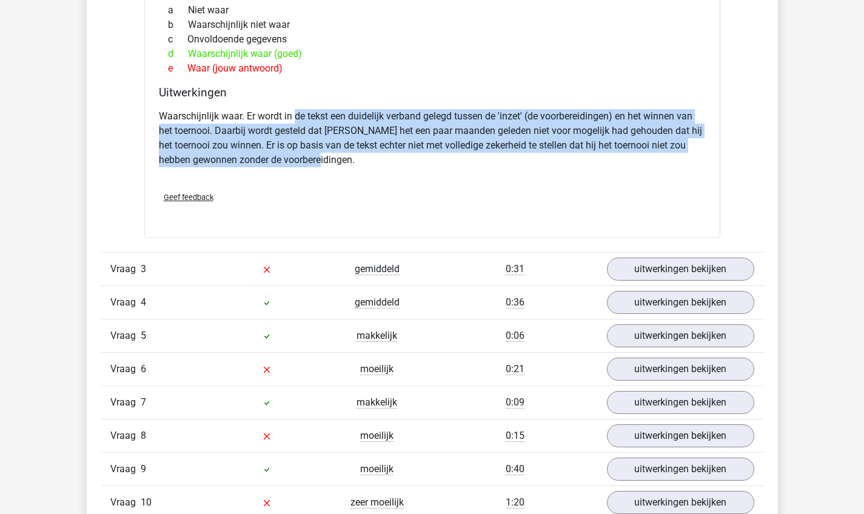
scroll to position [1609, 0]
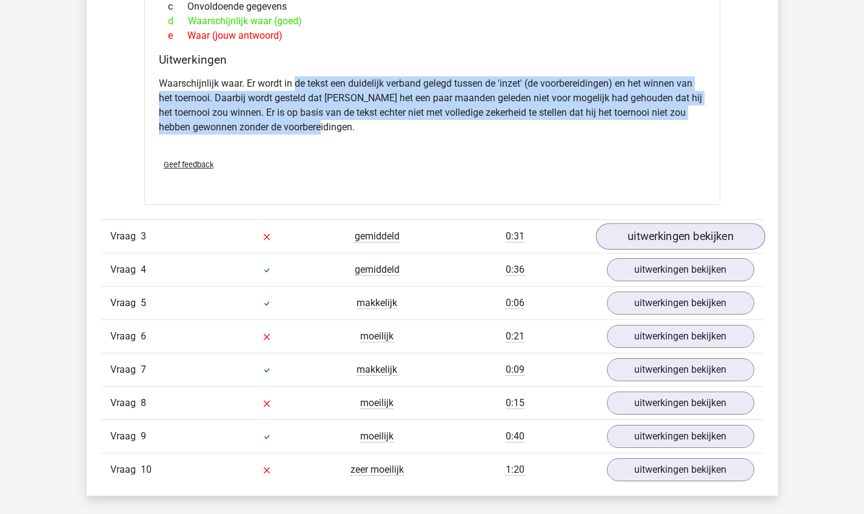
click at [649, 227] on link "uitwerkingen bekijken" at bounding box center [679, 236] width 169 height 27
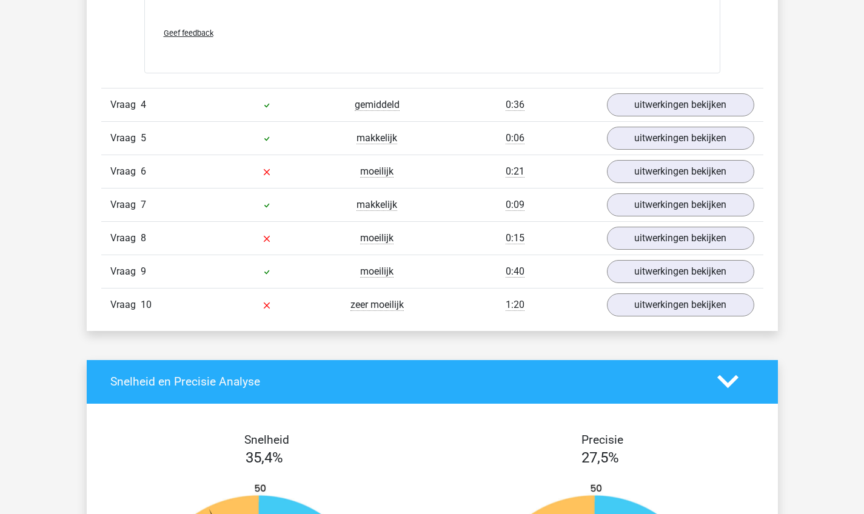
scroll to position [2433, 0]
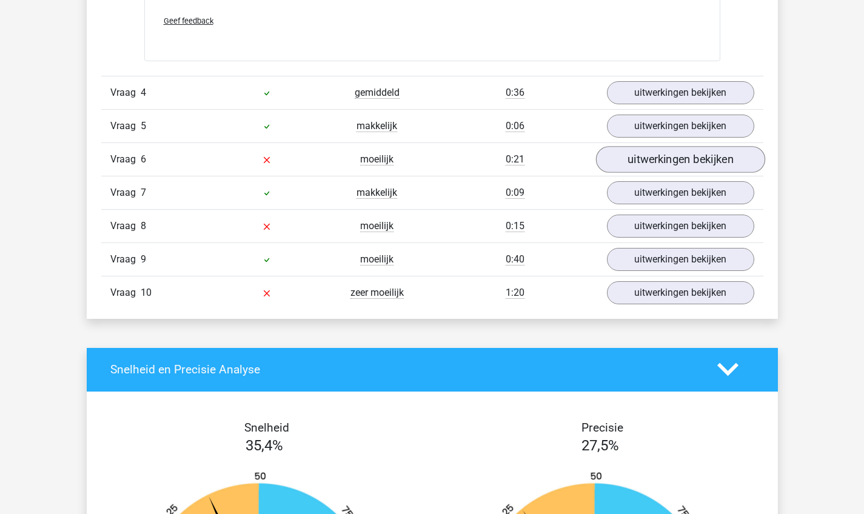
click at [633, 158] on link "uitwerkingen bekijken" at bounding box center [679, 159] width 169 height 27
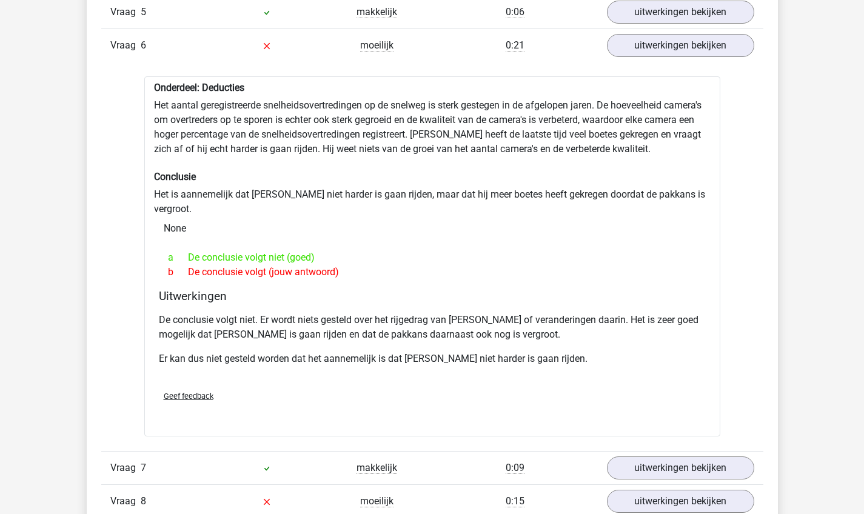
scroll to position [2549, 0]
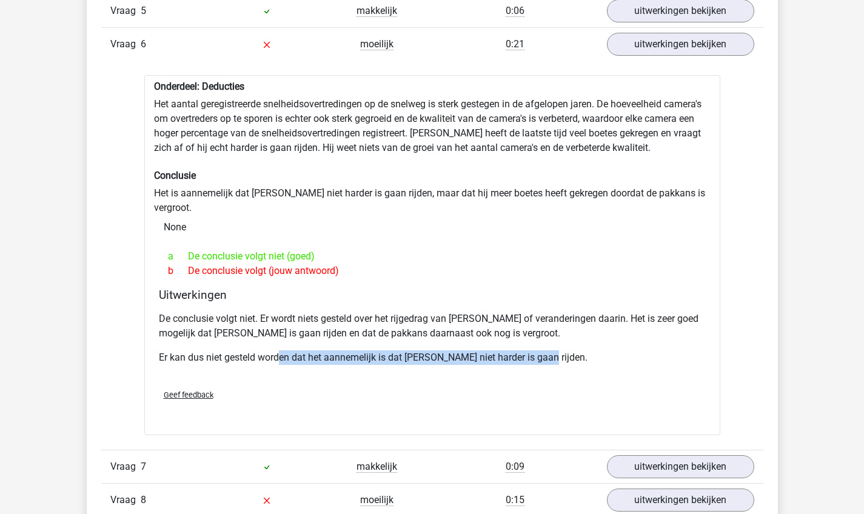
drag, startPoint x: 283, startPoint y: 337, endPoint x: 489, endPoint y: 363, distance: 207.8
click at [489, 363] on div "De conclusie volgt niet. Er wordt niets gesteld over het rijgedrag van Peter of…" at bounding box center [432, 343] width 547 height 73
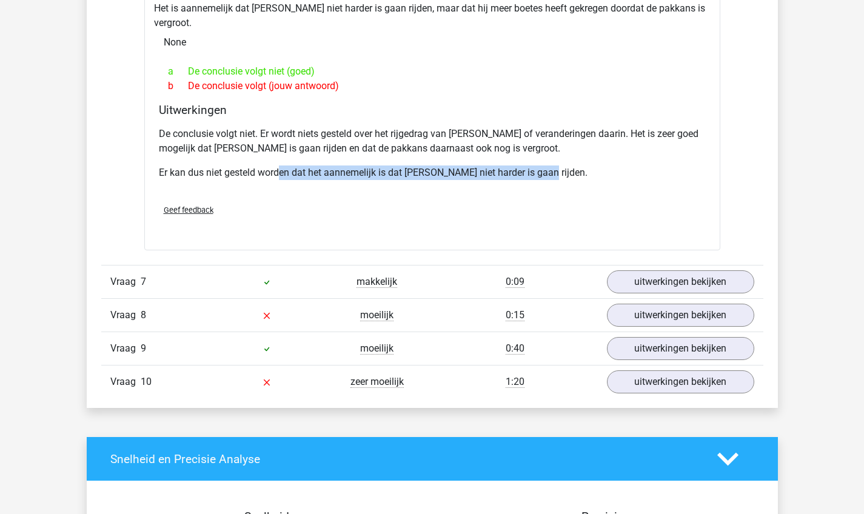
scroll to position [2749, 0]
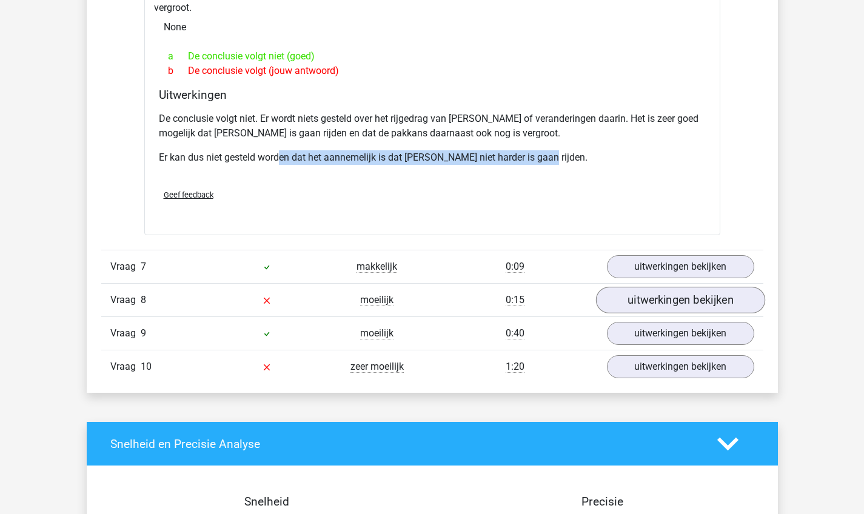
click at [636, 287] on link "uitwerkingen bekijken" at bounding box center [679, 300] width 169 height 27
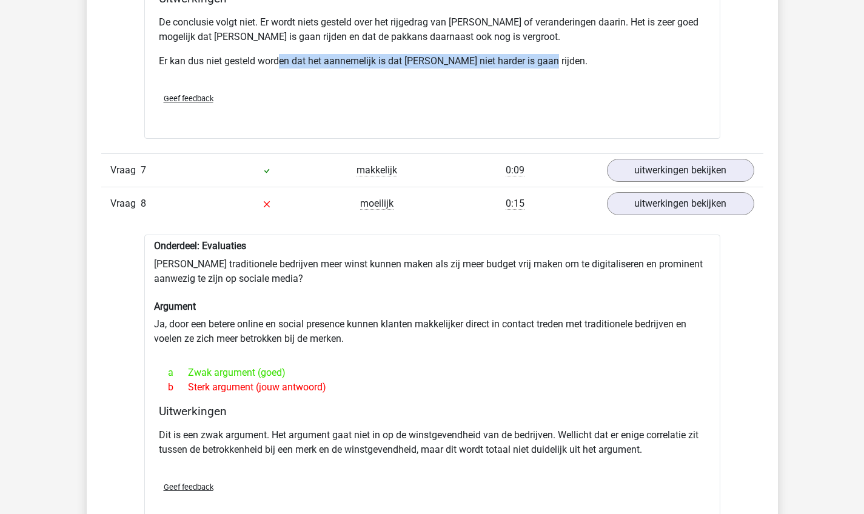
scroll to position [2847, 0]
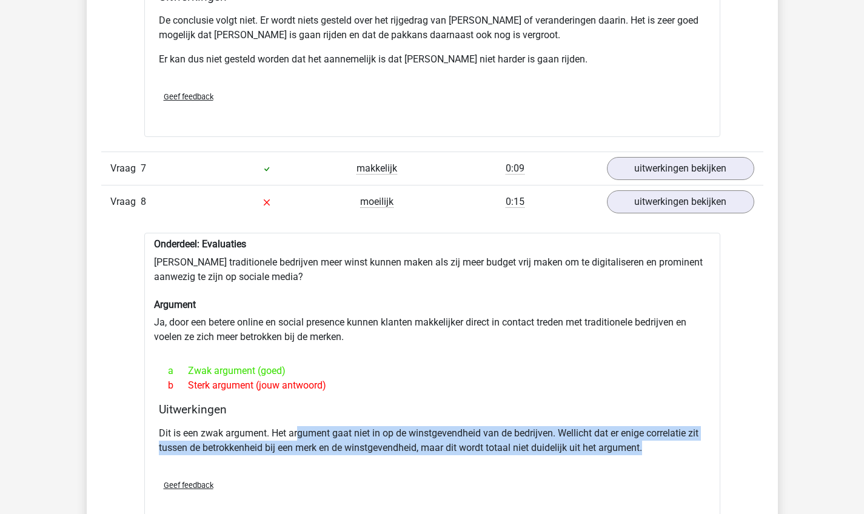
drag, startPoint x: 299, startPoint y: 413, endPoint x: 494, endPoint y: 440, distance: 196.5
click at [494, 440] on div "Dit is een zwak argument. Het argument gaat niet in op de winstgevendheid van d…" at bounding box center [432, 445] width 547 height 49
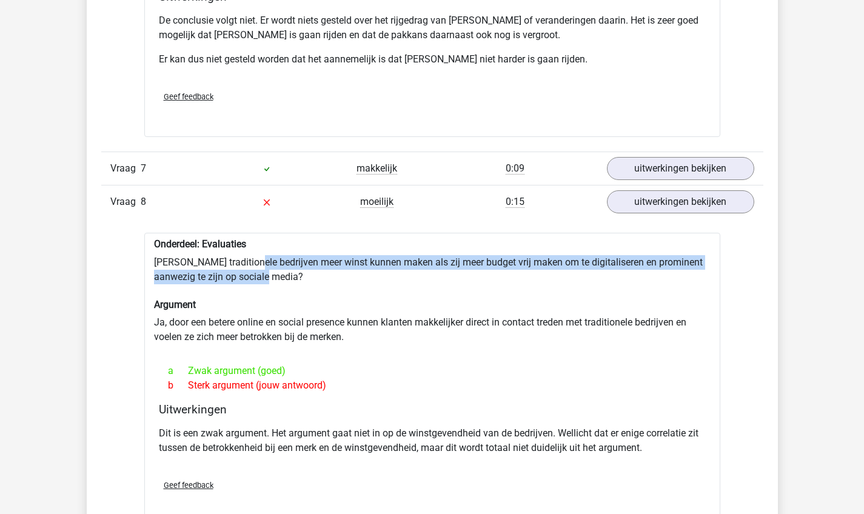
drag, startPoint x: 256, startPoint y: 242, endPoint x: 438, endPoint y: 253, distance: 182.2
click at [438, 253] on div "Onderdeel: Evaluaties Zouden traditionele bedrijven meer winst kunnen maken als…" at bounding box center [432, 379] width 576 height 293
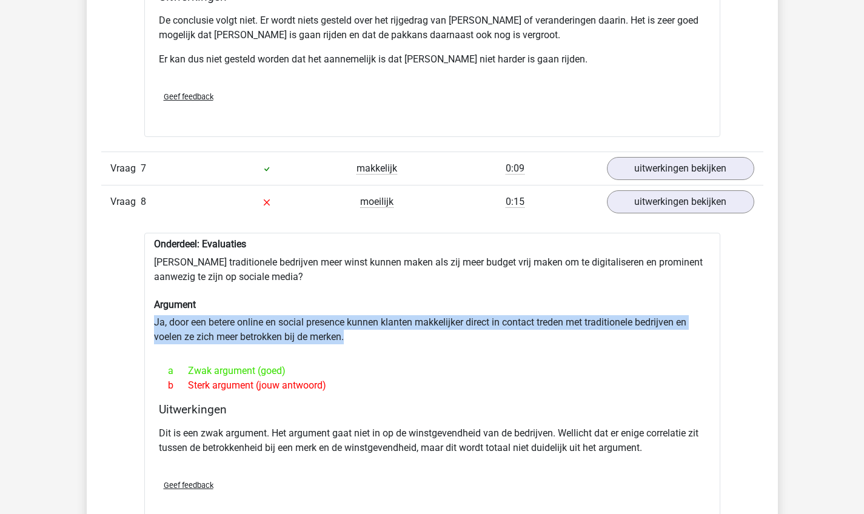
drag, startPoint x: 205, startPoint y: 295, endPoint x: 377, endPoint y: 314, distance: 173.2
click at [377, 314] on div "Onderdeel: Evaluaties Zouden traditionele bedrijven meer winst kunnen maken als…" at bounding box center [432, 379] width 576 height 293
click at [375, 324] on div "Onderdeel: Evaluaties Zouden traditionele bedrijven meer winst kunnen maken als…" at bounding box center [432, 379] width 576 height 293
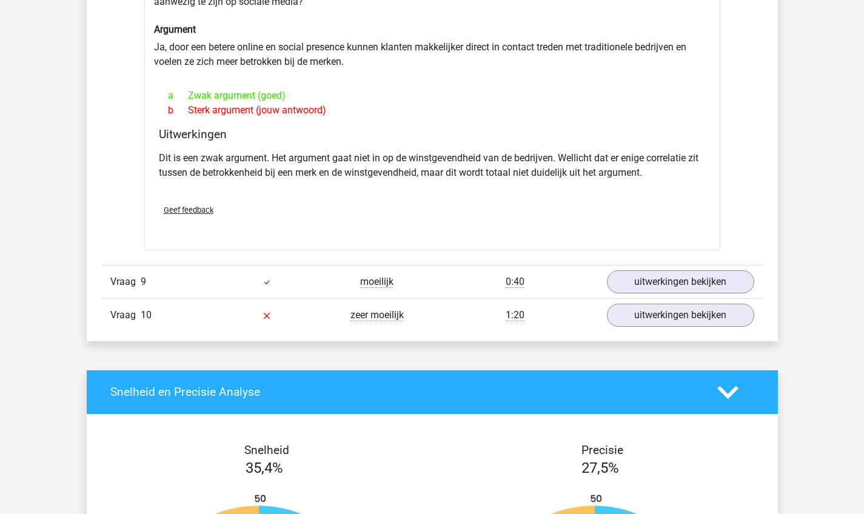
scroll to position [3134, 0]
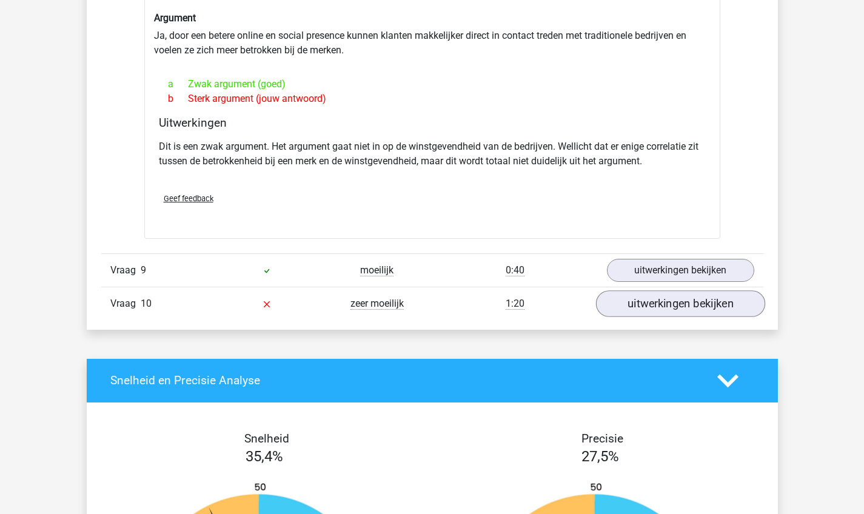
click at [657, 290] on link "uitwerkingen bekijken" at bounding box center [679, 303] width 169 height 27
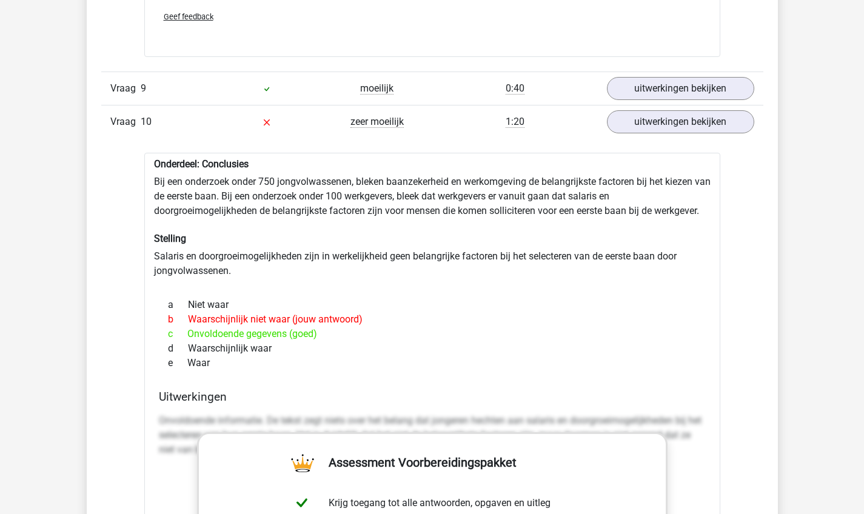
scroll to position [3314, 0]
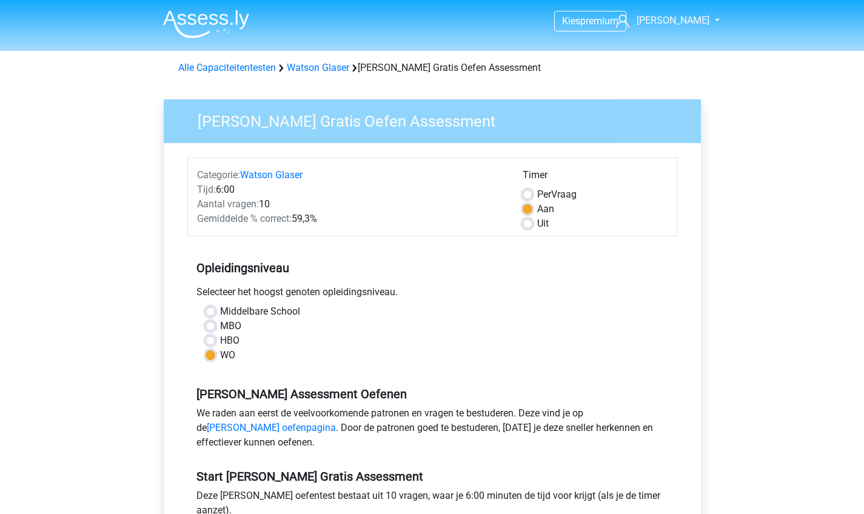
scroll to position [171, 0]
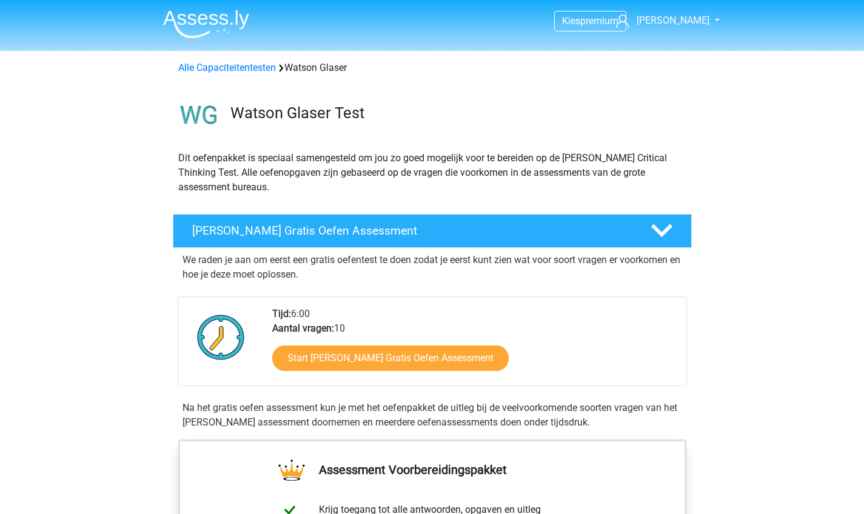
scroll to position [112, 0]
